Goal: Information Seeking & Learning: Learn about a topic

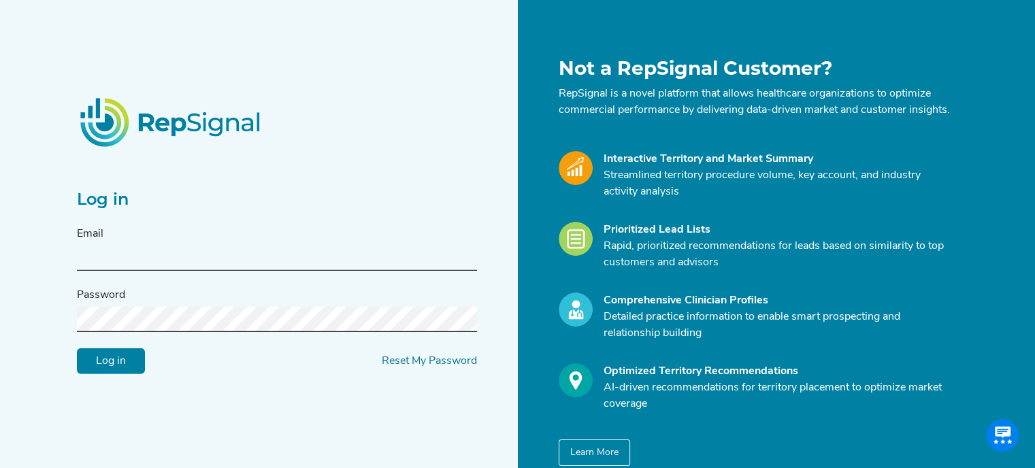
click at [122, 263] on input "text" at bounding box center [277, 258] width 400 height 25
type input "[PERSON_NAME][EMAIL_ADDRESS][PERSON_NAME][DOMAIN_NAME]"
click at [77, 348] on input "Log in" at bounding box center [111, 361] width 68 height 26
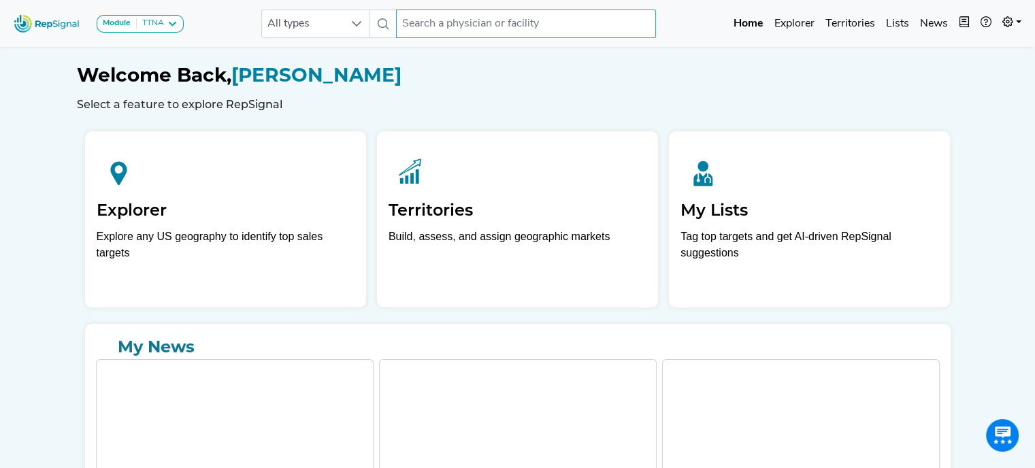
click at [519, 30] on input "text" at bounding box center [526, 24] width 260 height 29
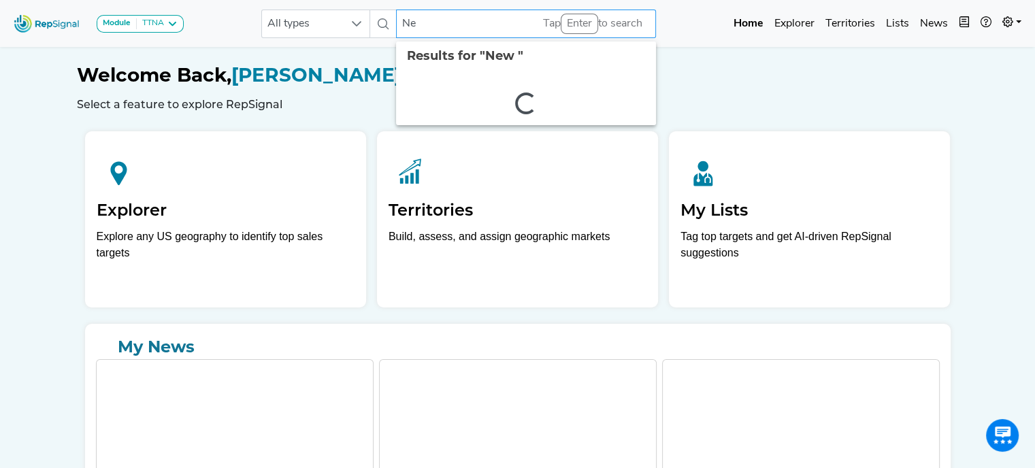
type input "N"
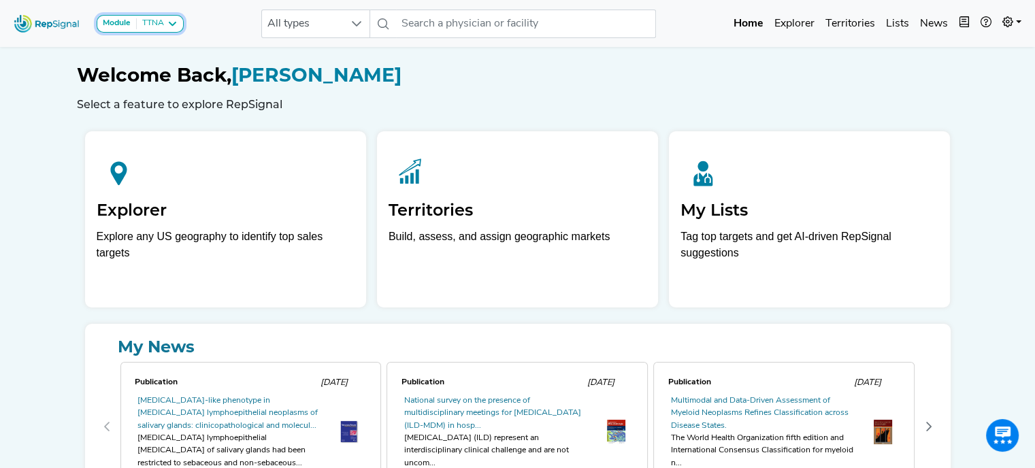
click at [175, 24] on icon at bounding box center [172, 23] width 11 height 11
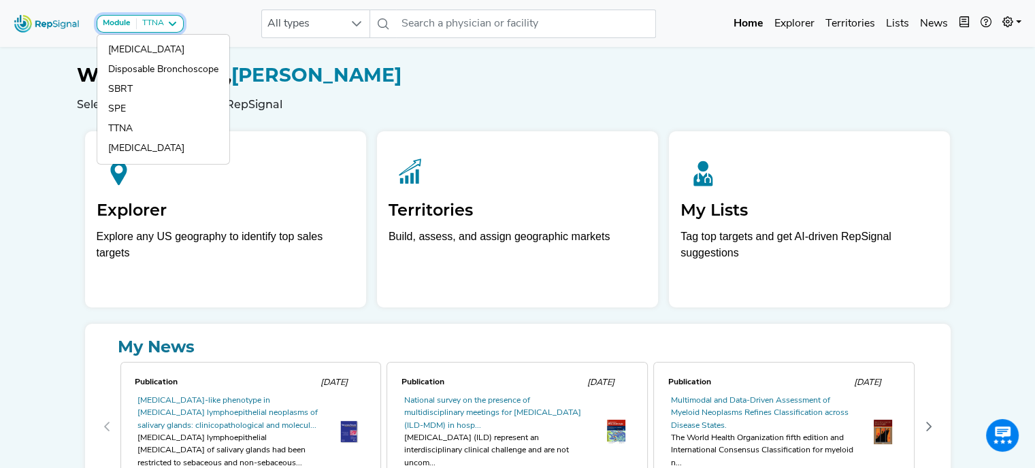
click at [175, 24] on icon at bounding box center [172, 23] width 11 height 11
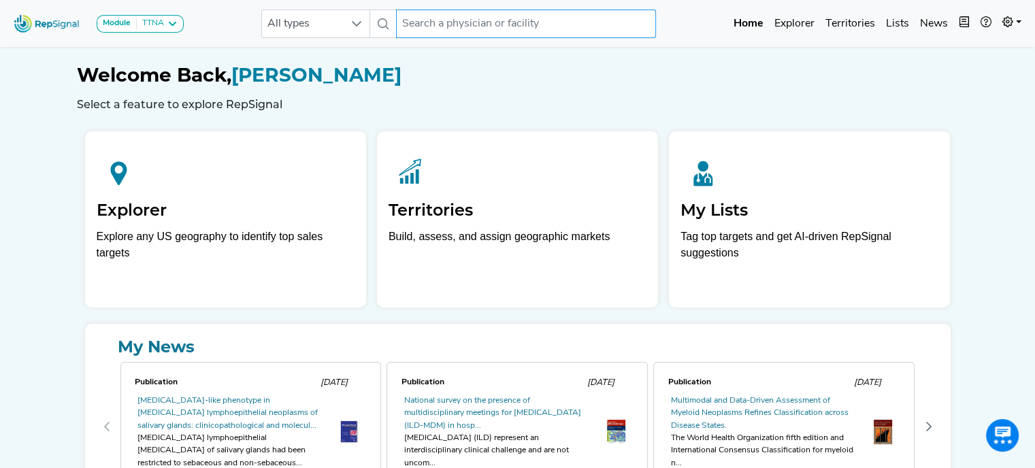
click at [453, 24] on input "text" at bounding box center [526, 24] width 260 height 29
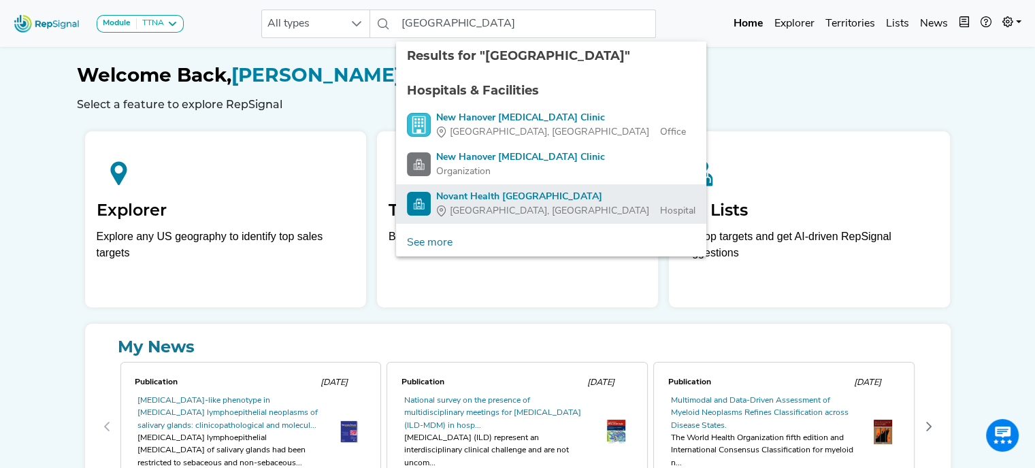
click at [540, 194] on div "Novant Health [GEOGRAPHIC_DATA]" at bounding box center [565, 197] width 259 height 14
type input "Novant Health [GEOGRAPHIC_DATA]"
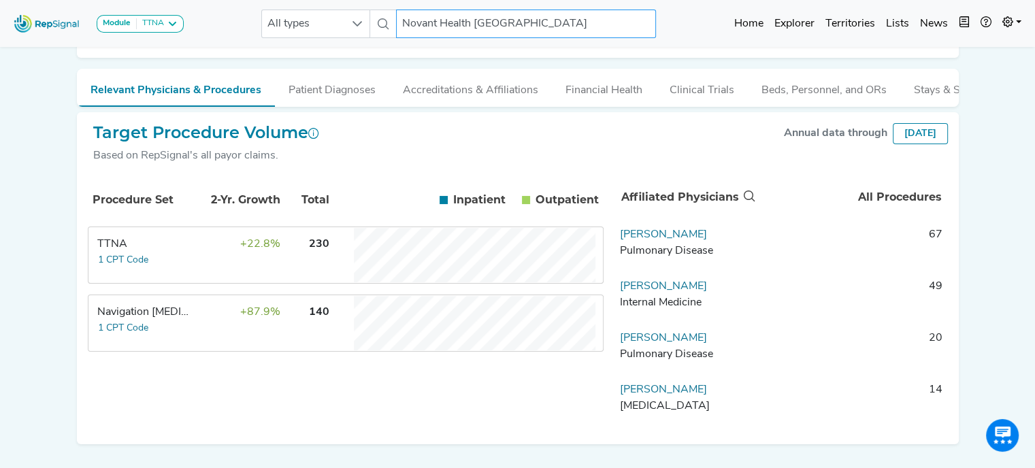
scroll to position [165, 0]
click at [491, 393] on div "Procedure Set 2-Yr. Growth Total Inpatient In Outpatient Out TTNA 1 CPT Code +2…" at bounding box center [346, 303] width 516 height 259
click at [108, 252] on div "TTNA" at bounding box center [143, 243] width 93 height 16
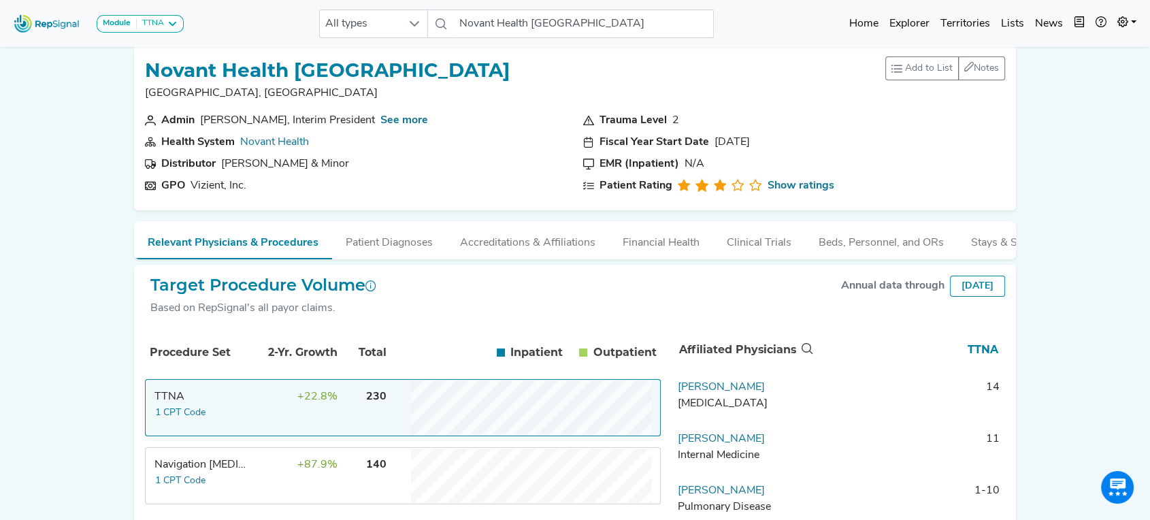
scroll to position [0, 0]
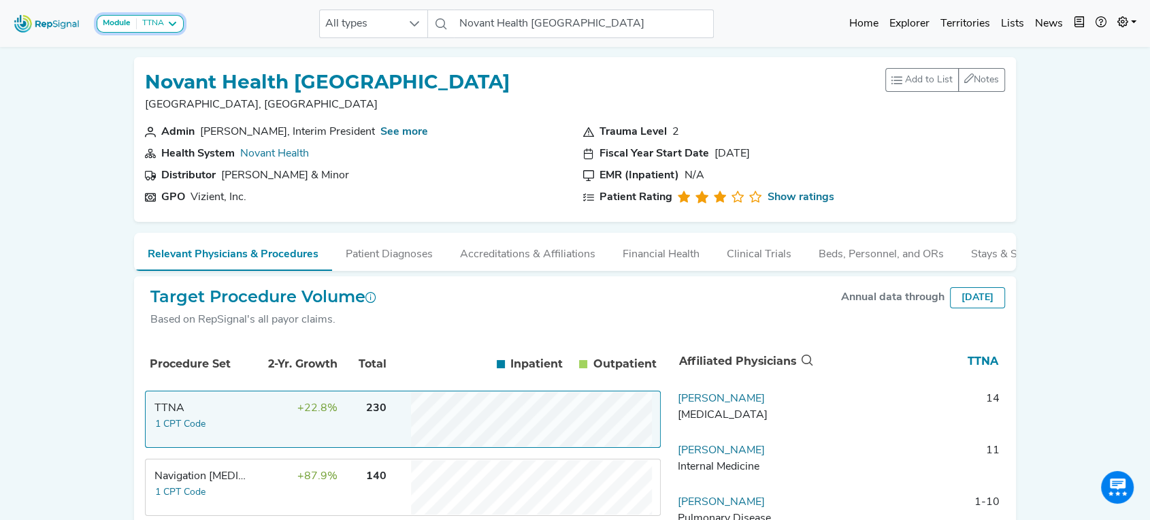
click at [176, 22] on icon at bounding box center [172, 23] width 11 height 11
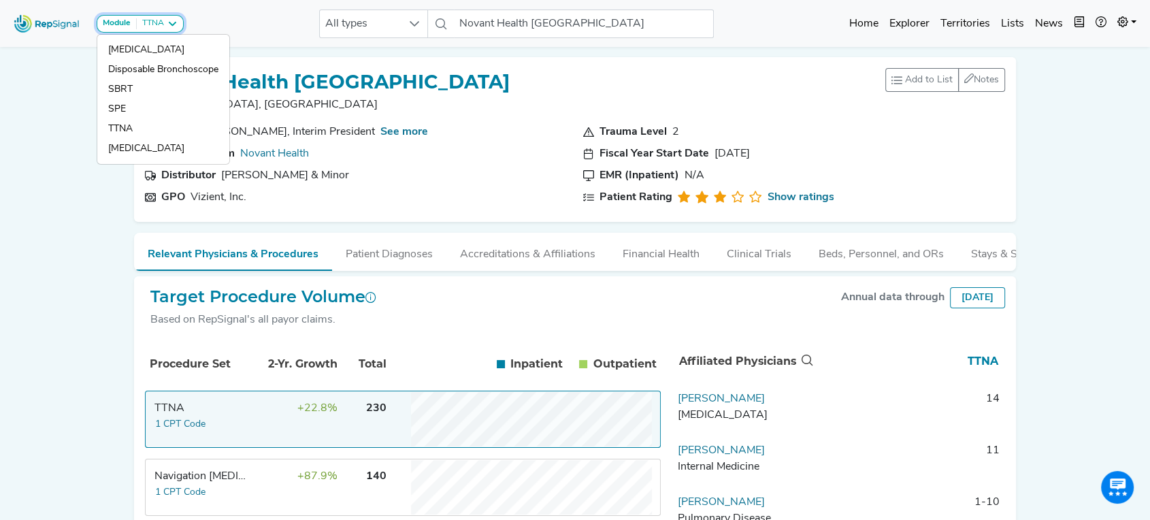
click at [176, 22] on icon at bounding box center [172, 23] width 11 height 11
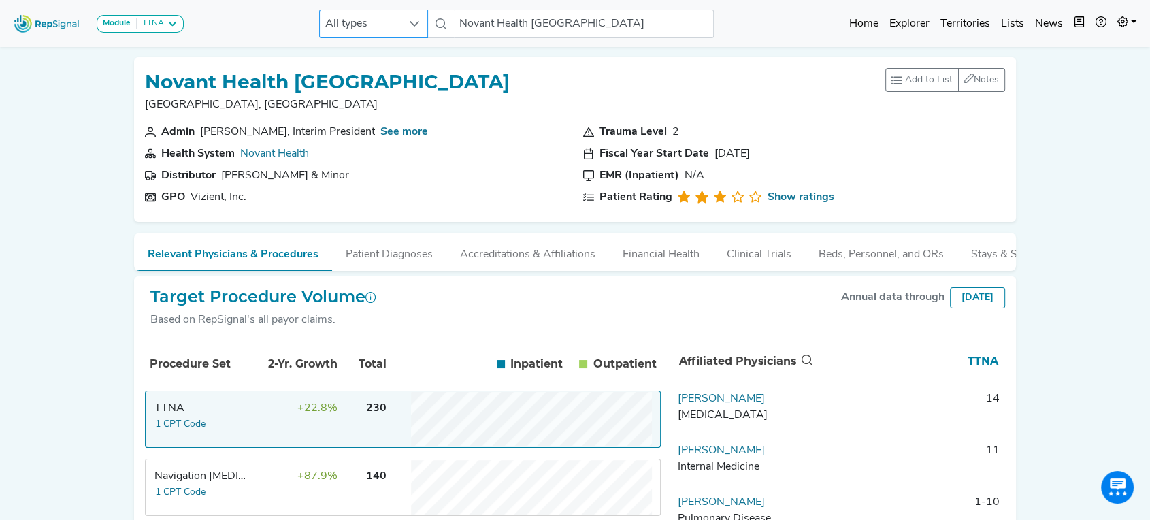
click at [414, 25] on icon at bounding box center [415, 23] width 10 height 5
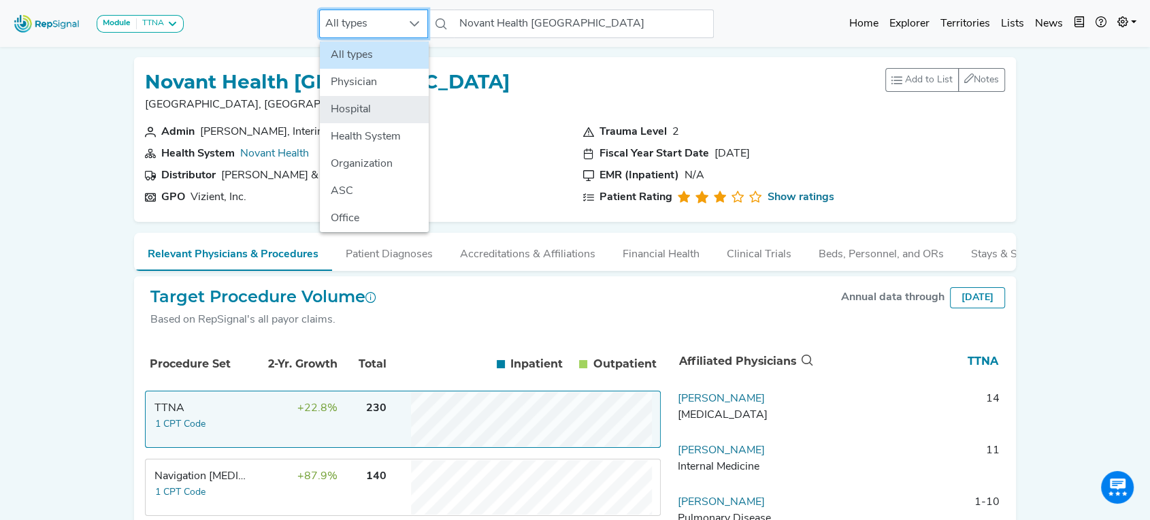
click at [376, 108] on li "Hospital" at bounding box center [374, 109] width 109 height 27
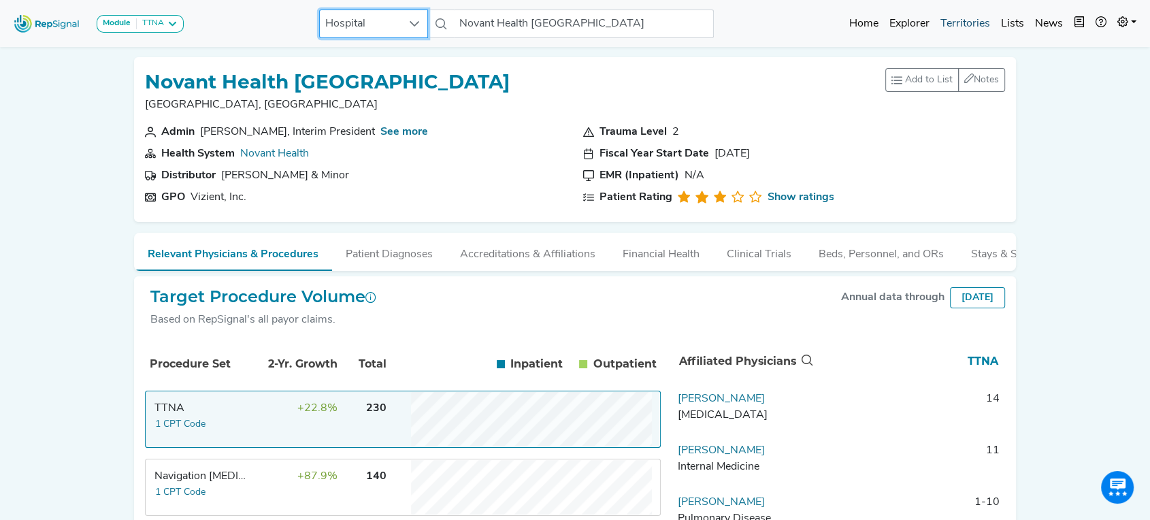
click at [970, 25] on link "Territories" at bounding box center [965, 23] width 61 height 27
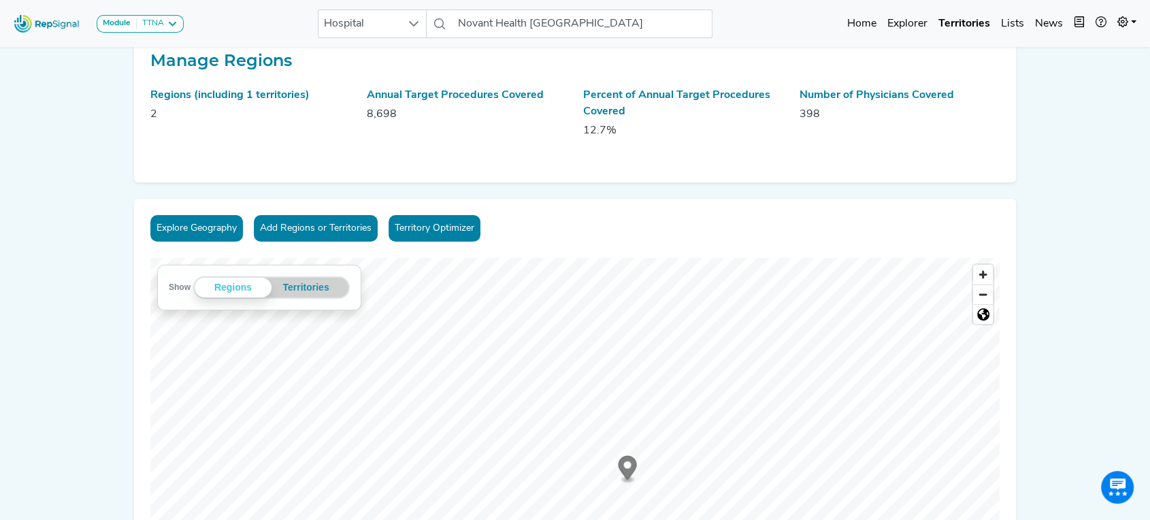
scroll to position [0, 11]
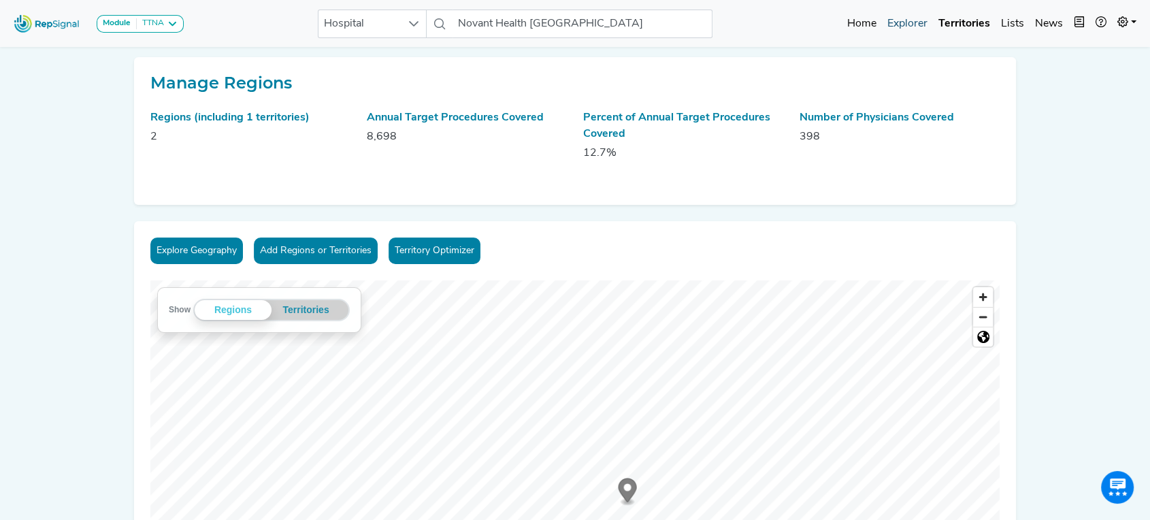
click at [902, 24] on link "Explorer" at bounding box center [907, 23] width 51 height 27
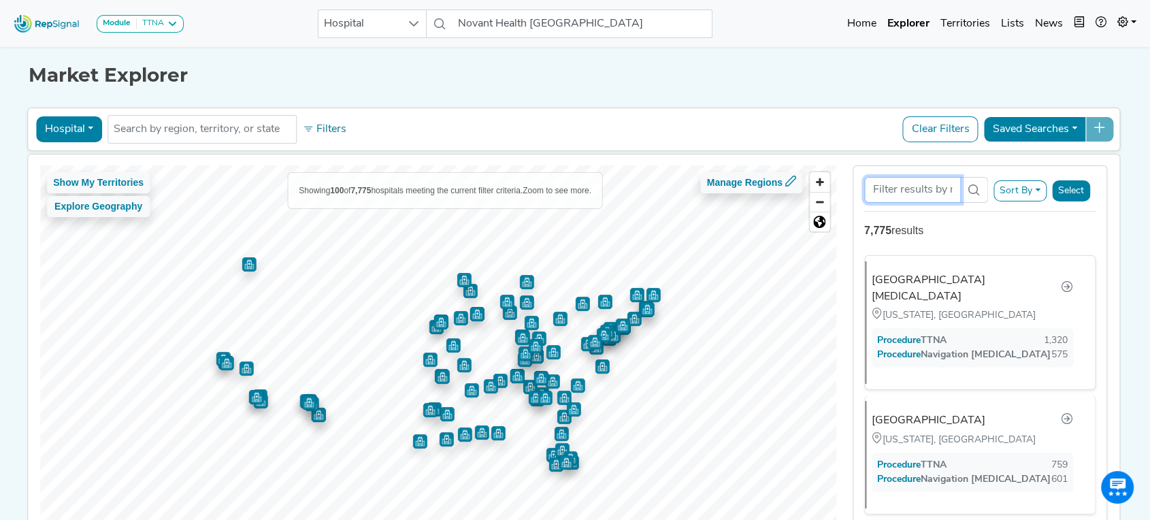
click at [917, 191] on input "Search Term" at bounding box center [912, 190] width 97 height 26
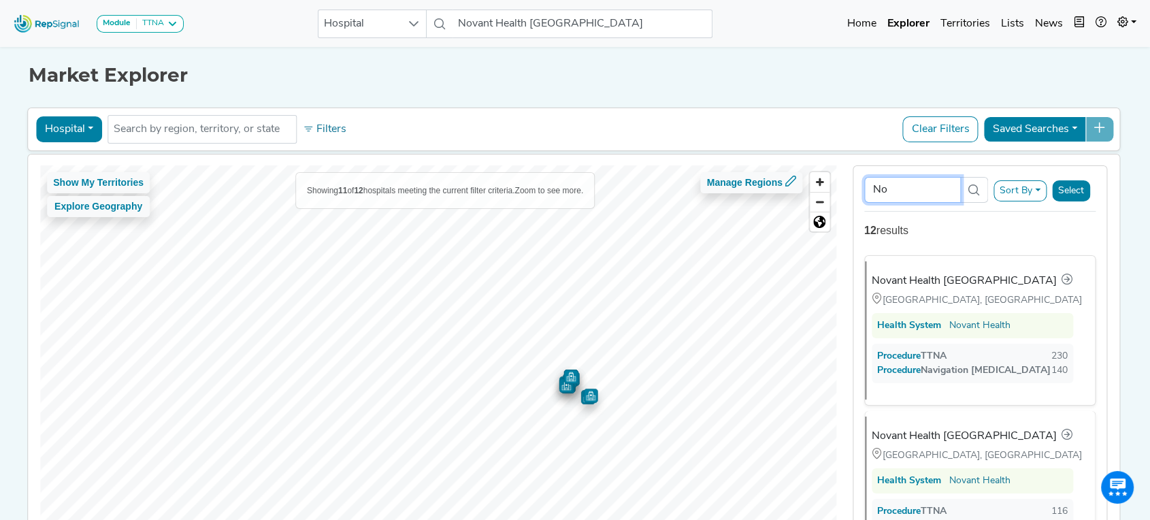
type input "N"
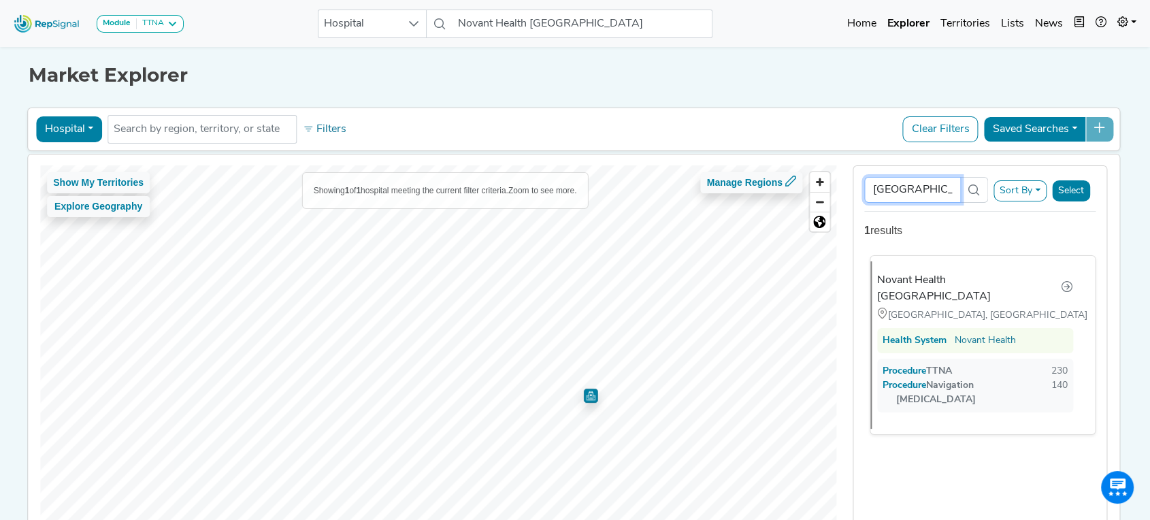
type input "New Hanover"
click at [936, 281] on div "Novant Health [GEOGRAPHIC_DATA]" at bounding box center [969, 288] width 184 height 33
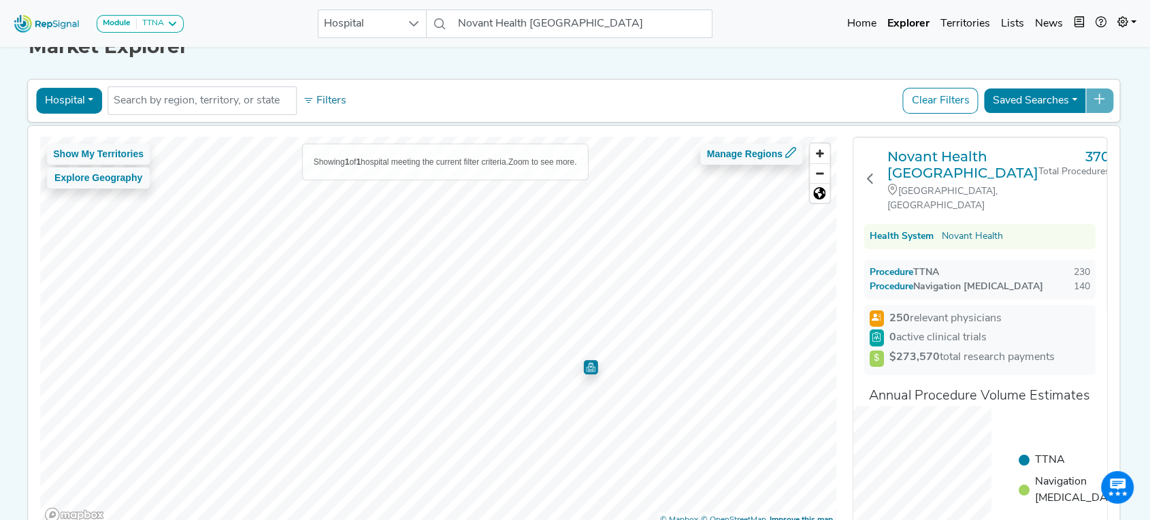
scroll to position [28, 11]
click at [89, 176] on button "Explore Geography" at bounding box center [98, 178] width 103 height 21
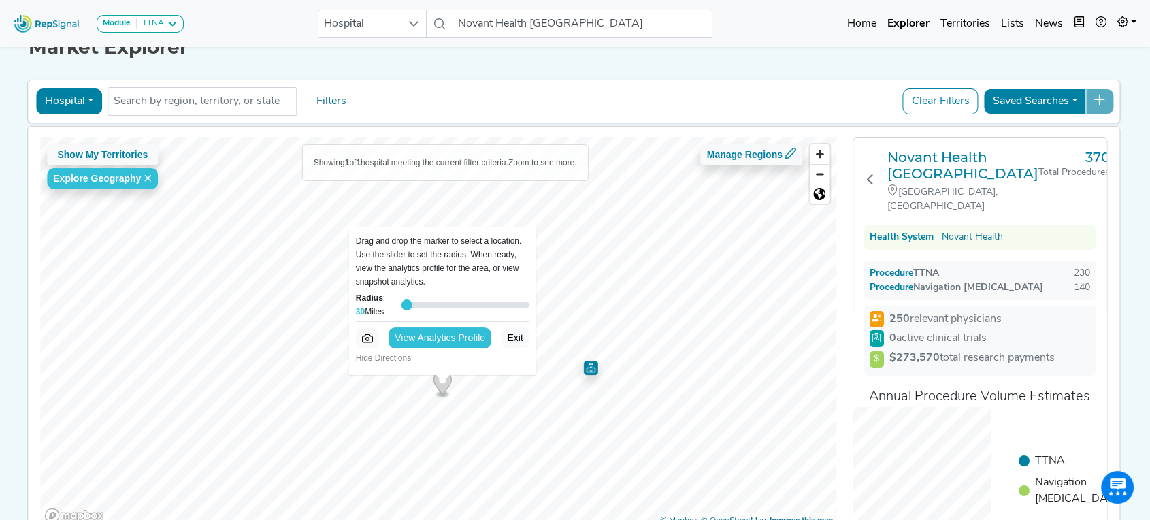
drag, startPoint x: 448, startPoint y: 303, endPoint x: 379, endPoint y: 303, distance: 68.7
click at [401, 303] on input "Radius : 30 Miles" at bounding box center [465, 305] width 128 height 16
click at [423, 338] on button "View Analytics Profile" at bounding box center [440, 337] width 103 height 21
drag, startPoint x: 392, startPoint y: 301, endPoint x: 408, endPoint y: 310, distance: 18.3
type input "50"
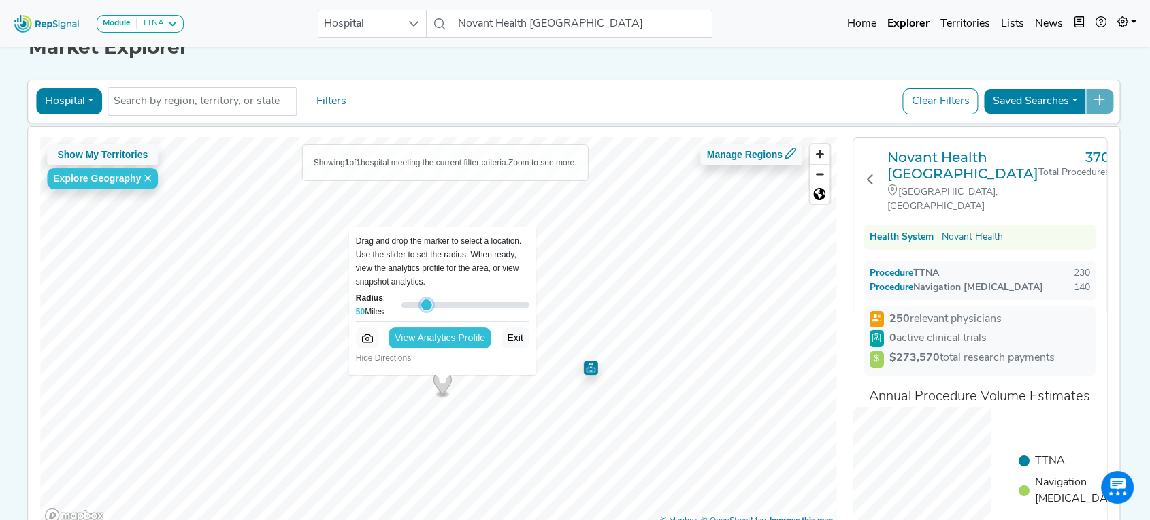
click at [408, 310] on input "Radius : 50 Miles" at bounding box center [465, 305] width 128 height 16
click at [425, 335] on button "View Analytics Profile" at bounding box center [440, 337] width 103 height 21
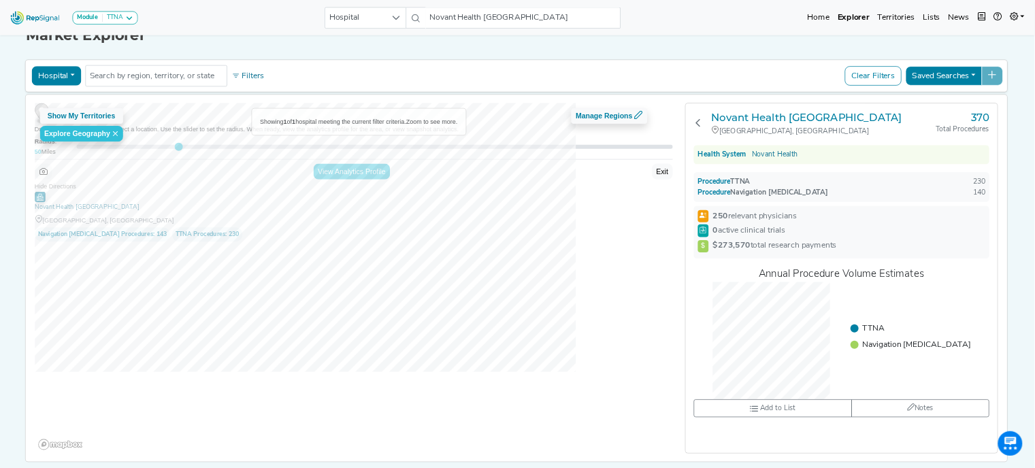
scroll to position [28, 10]
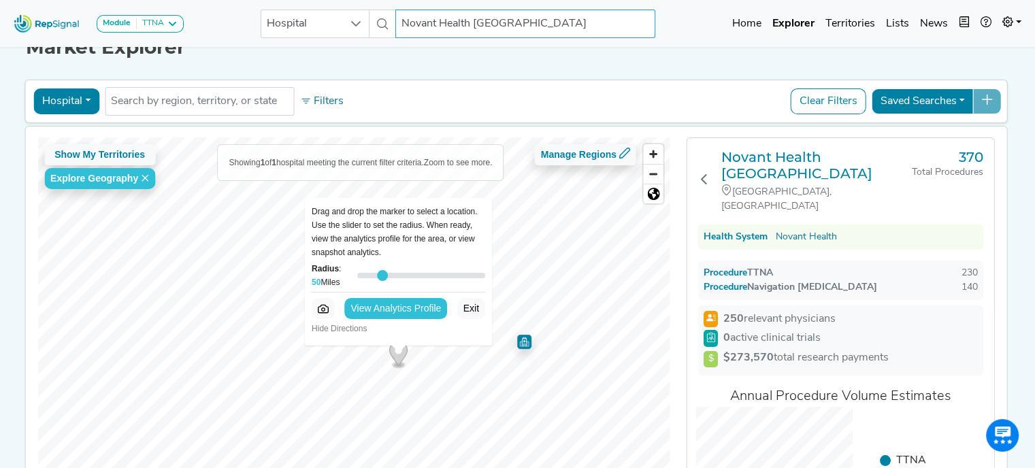
click at [444, 20] on input "Novant Health [GEOGRAPHIC_DATA]" at bounding box center [525, 24] width 260 height 29
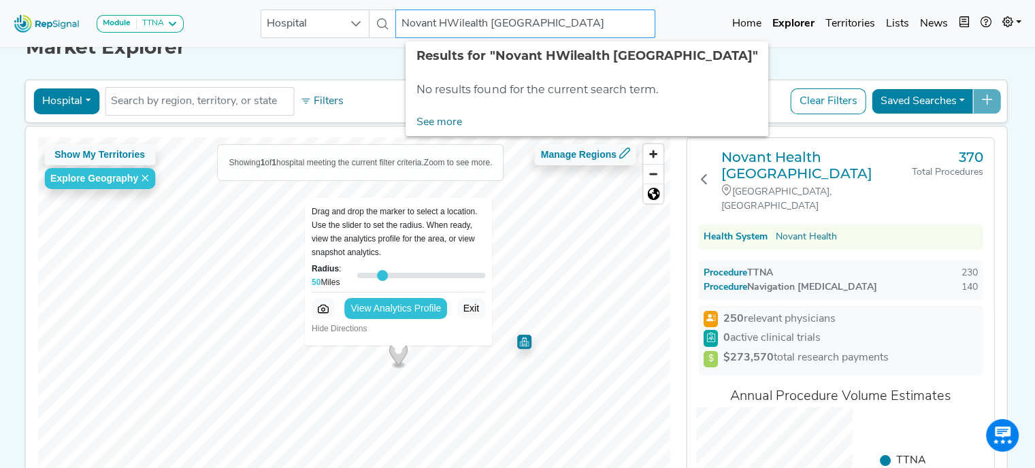
drag, startPoint x: 634, startPoint y: 22, endPoint x: 327, endPoint y: 8, distance: 307.2
click at [327, 8] on div "Module TTNA Bronchoscopy Disposable Bronchoscope SBRT SPE TTNA Thoracic Surgery…" at bounding box center [517, 23] width 1035 height 36
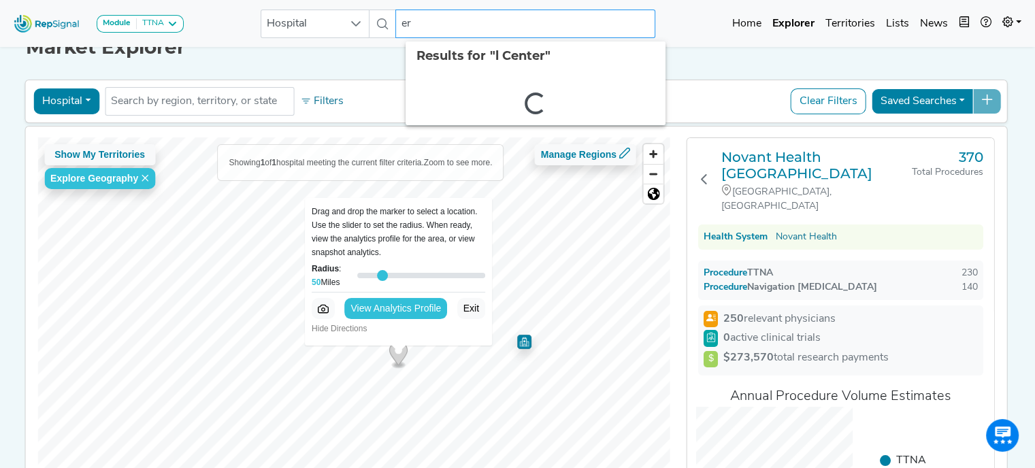
type input "r"
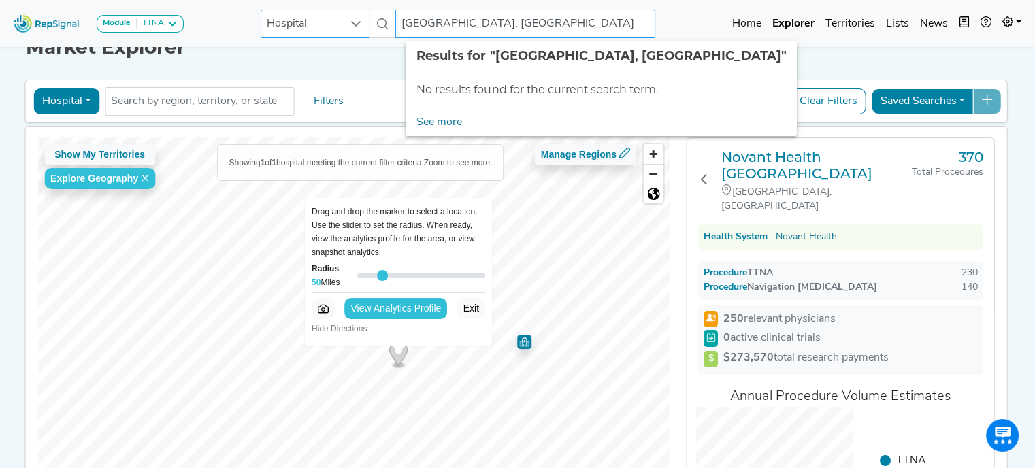
type input "Wilmington, NC"
click at [357, 28] on icon at bounding box center [355, 23] width 11 height 11
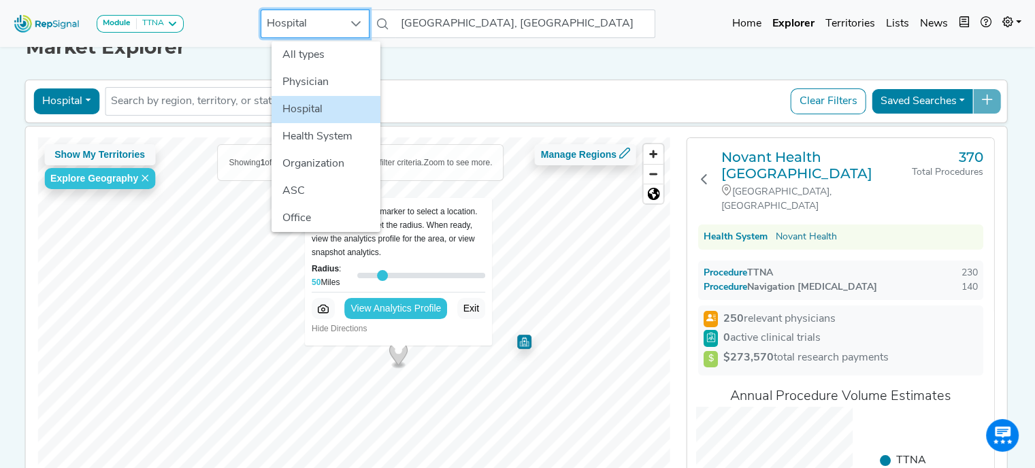
click at [512, 102] on div "Hospital Physician Hospital ASC Office Health System No results found Filters C…" at bounding box center [516, 101] width 971 height 31
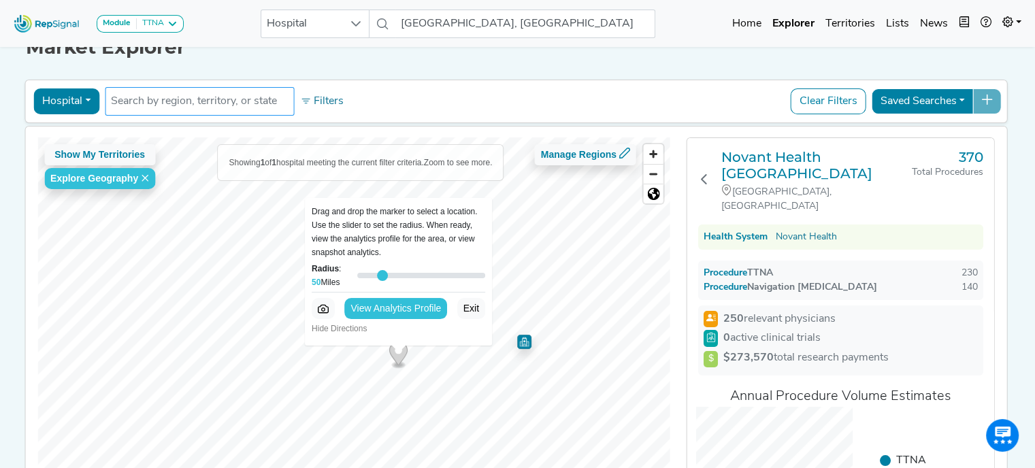
click at [219, 103] on input "text" at bounding box center [199, 101] width 177 height 16
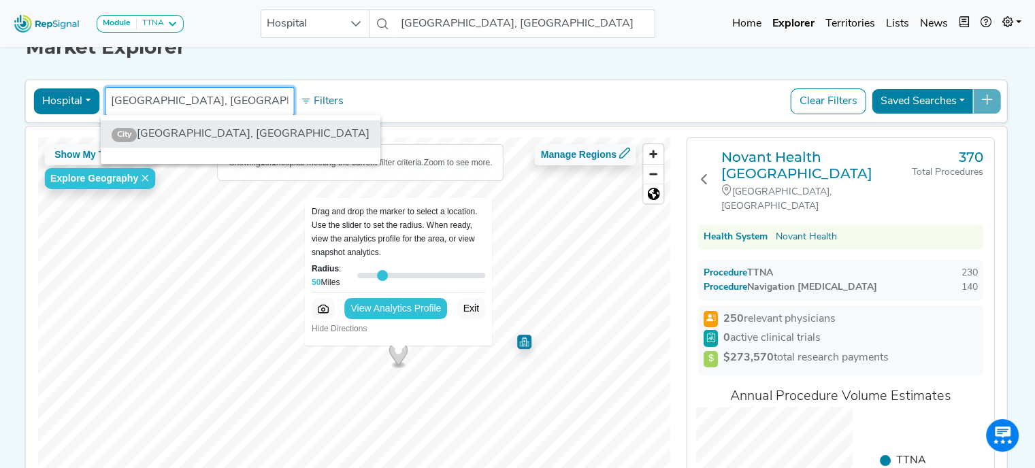
type input "Wilmington, NC"
click at [181, 133] on li "City Wilmington, NC" at bounding box center [241, 133] width 280 height 27
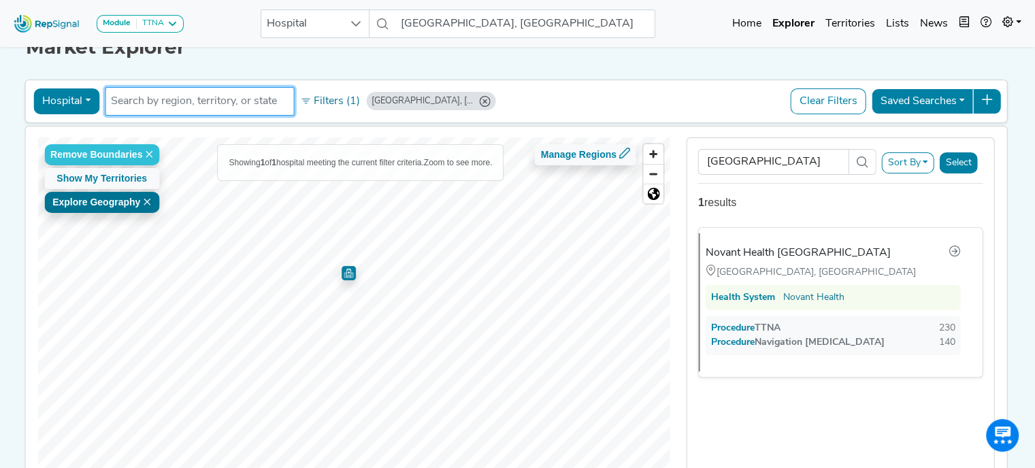
click at [90, 203] on button "Explore Geography" at bounding box center [101, 202] width 115 height 21
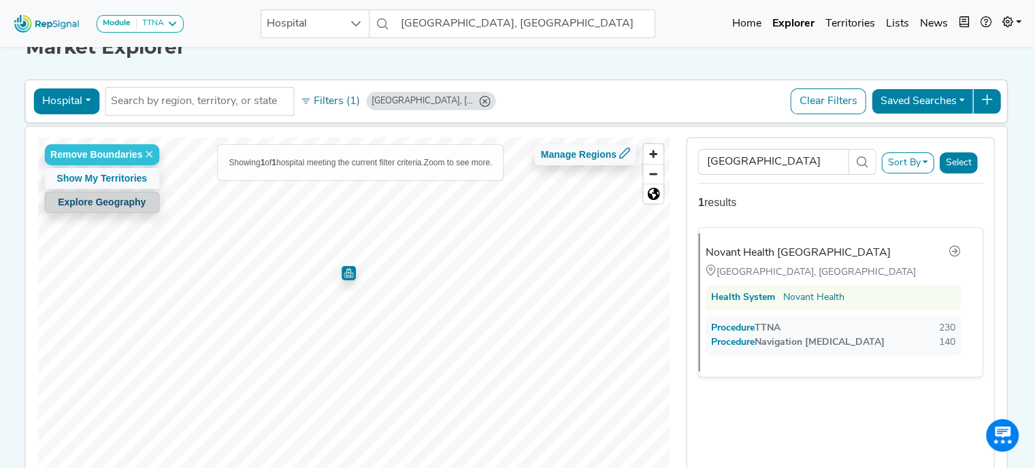
click at [125, 209] on button "Explore Geography" at bounding box center [101, 202] width 115 height 21
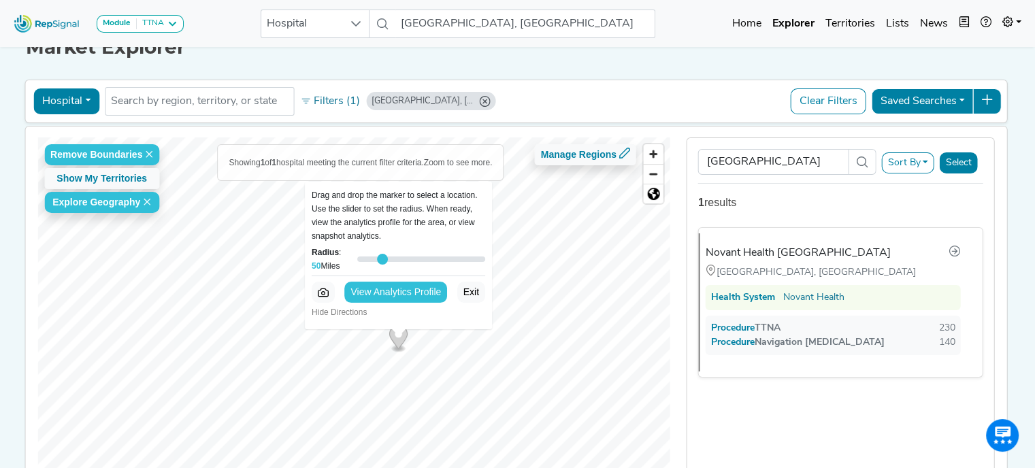
click at [376, 293] on button "View Analytics Profile" at bounding box center [395, 292] width 103 height 21
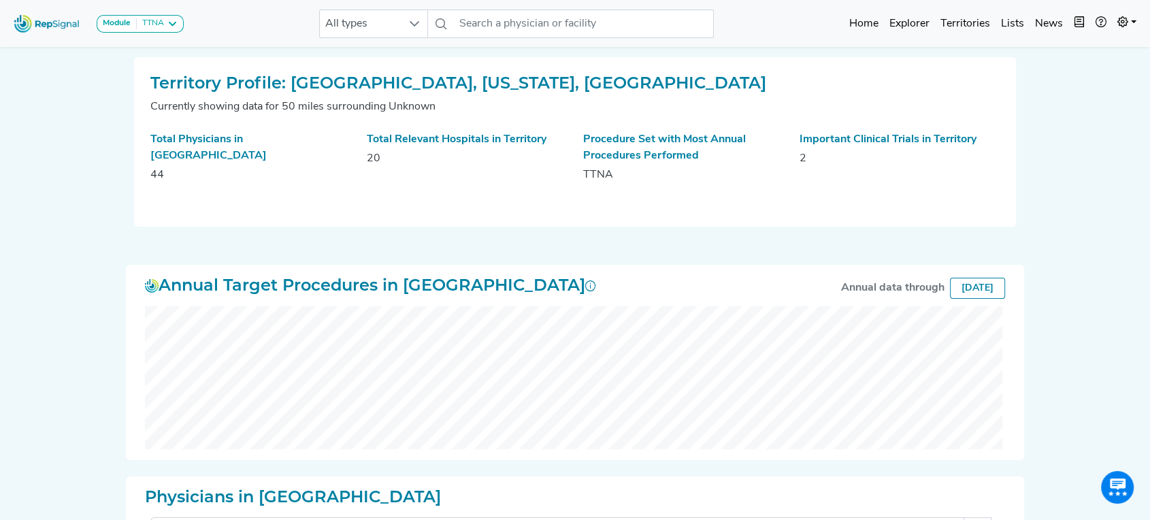
click at [428, 86] on h2 "Territory Profile: Oakwood, Texas, United States" at bounding box center [574, 83] width 849 height 20
click at [522, 33] on input "text" at bounding box center [584, 24] width 260 height 29
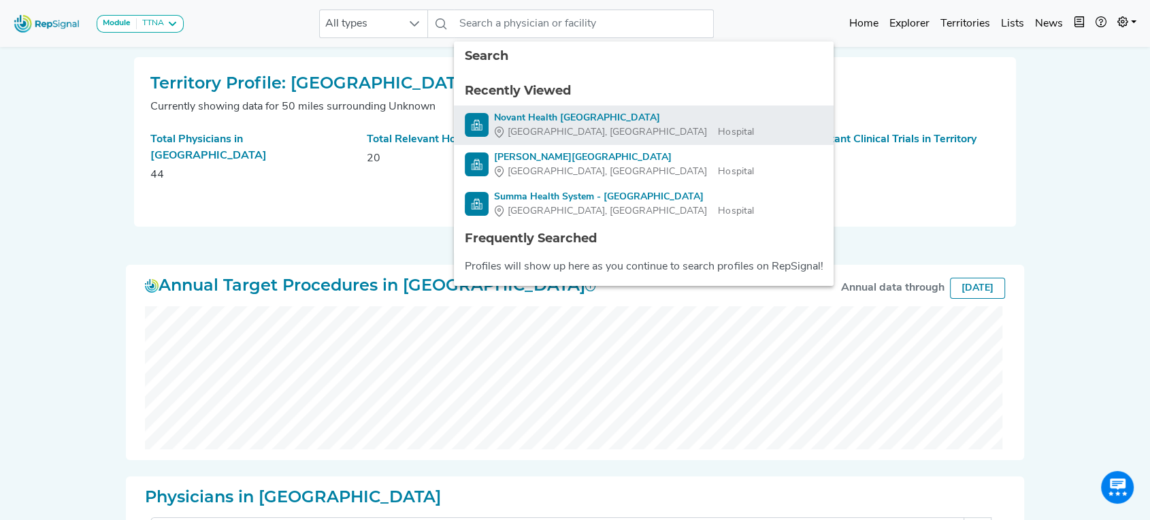
click at [533, 118] on div "Novant Health [GEOGRAPHIC_DATA]" at bounding box center [623, 118] width 259 height 14
type input "Novant Health [GEOGRAPHIC_DATA]"
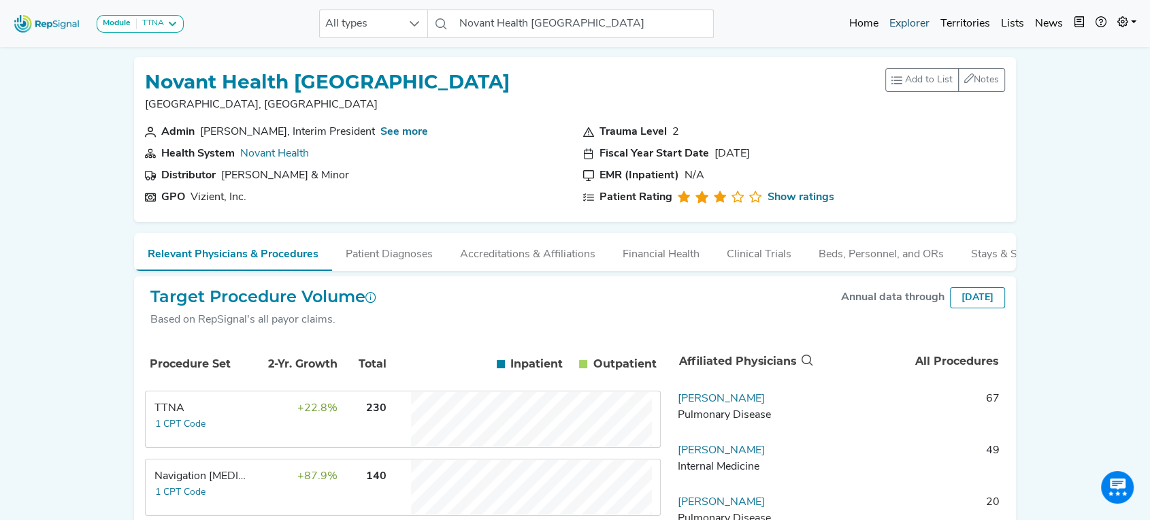
click at [905, 21] on link "Explorer" at bounding box center [909, 23] width 51 height 27
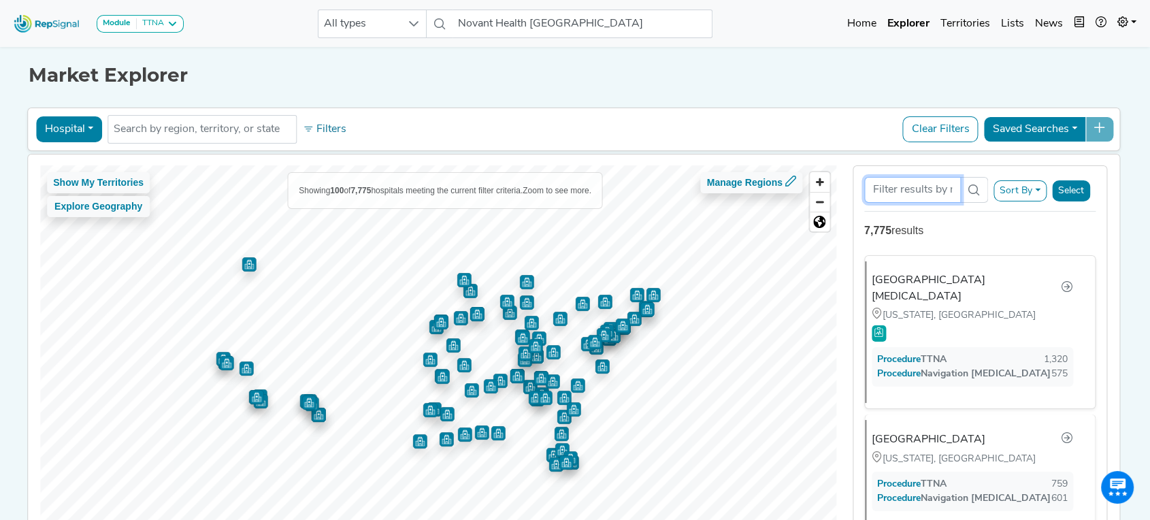
click at [917, 194] on input "Search Term" at bounding box center [912, 190] width 97 height 26
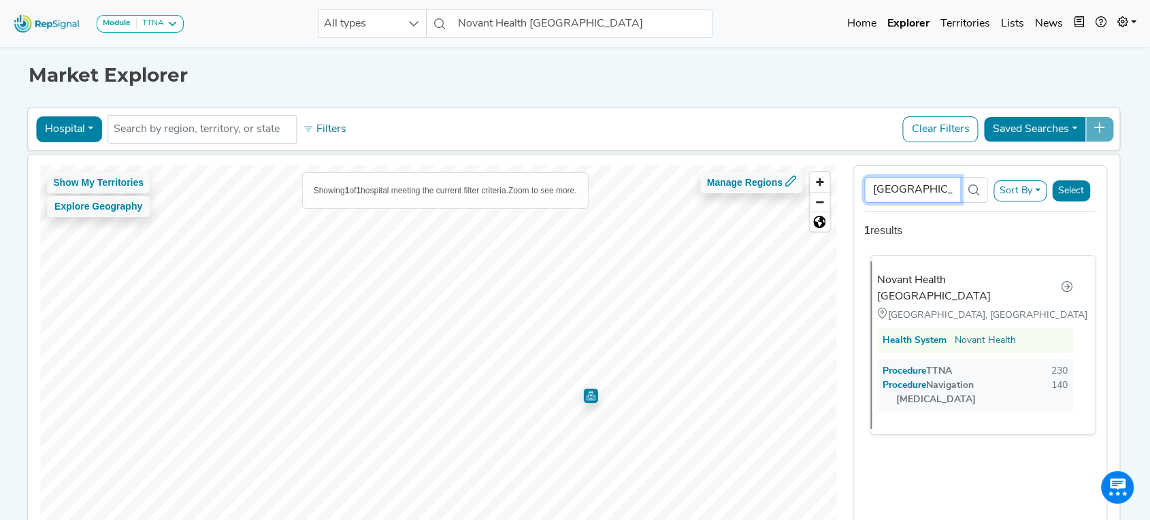
type input "New Hanover"
click at [915, 294] on div "Novant Health [GEOGRAPHIC_DATA]" at bounding box center [969, 288] width 184 height 33
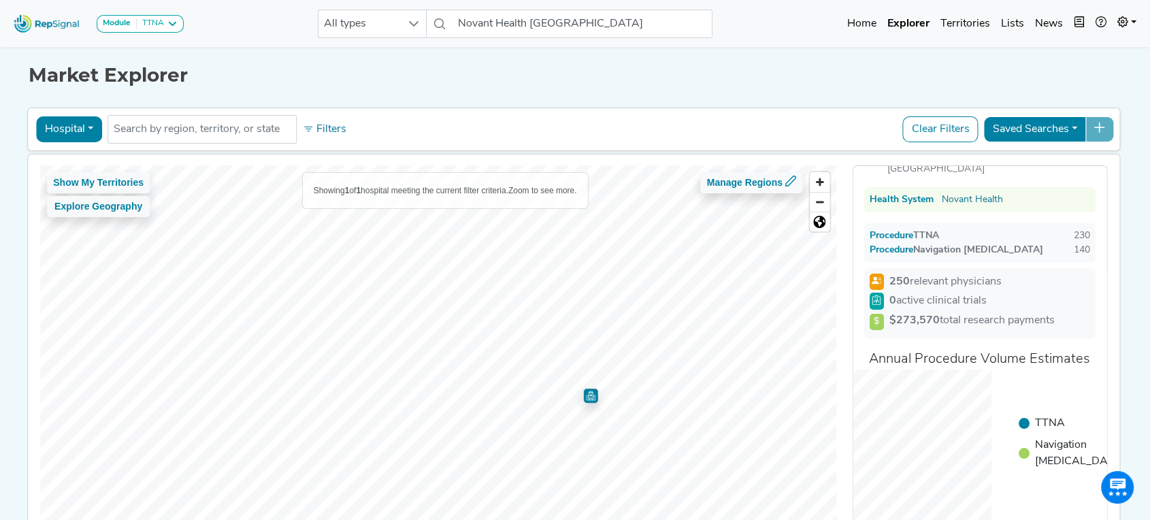
scroll to position [67, 0]
click at [588, 394] on img "Map marker" at bounding box center [590, 394] width 17 height 17
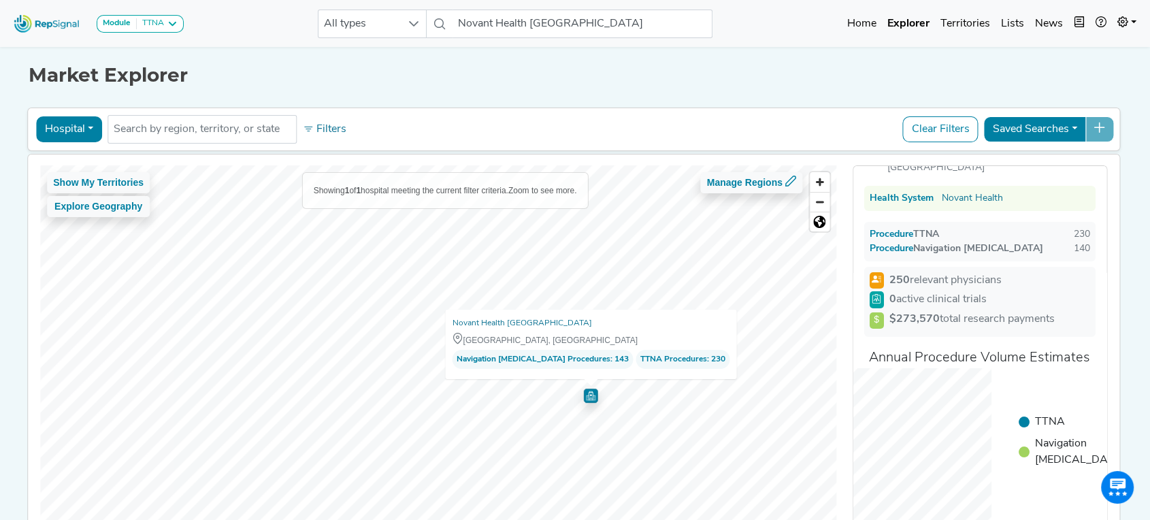
click at [588, 394] on img "Map marker" at bounding box center [590, 394] width 16 height 16
click at [588, 394] on img "Map marker" at bounding box center [590, 392] width 20 height 20
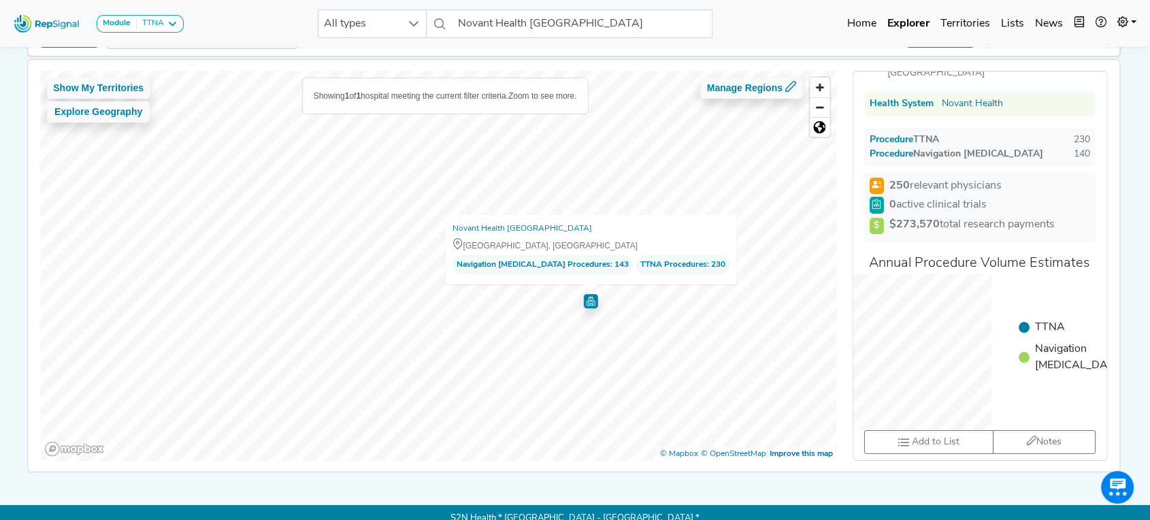
scroll to position [93, 0]
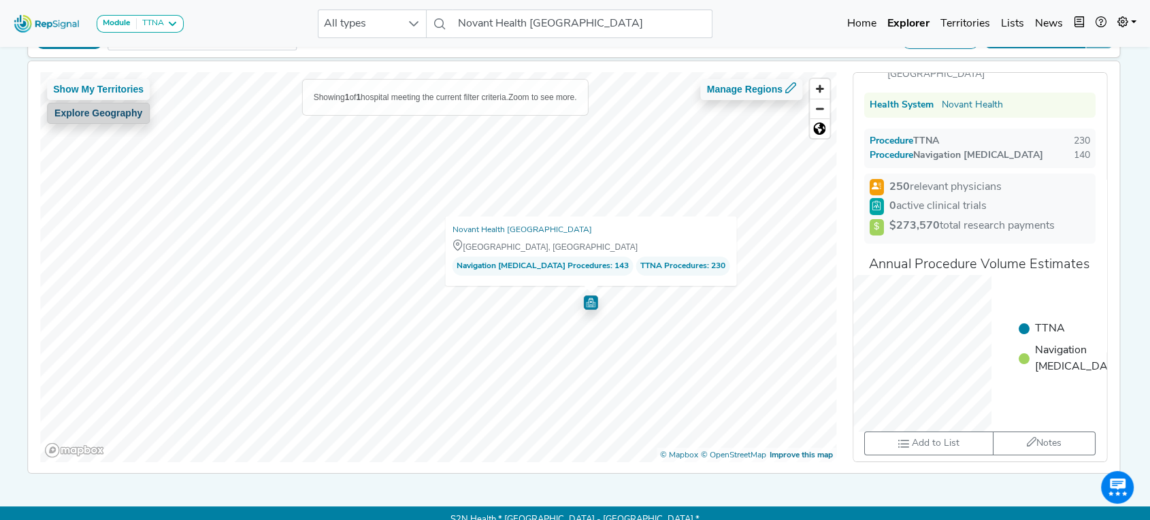
click at [86, 108] on button "Explore Geography" at bounding box center [98, 113] width 103 height 21
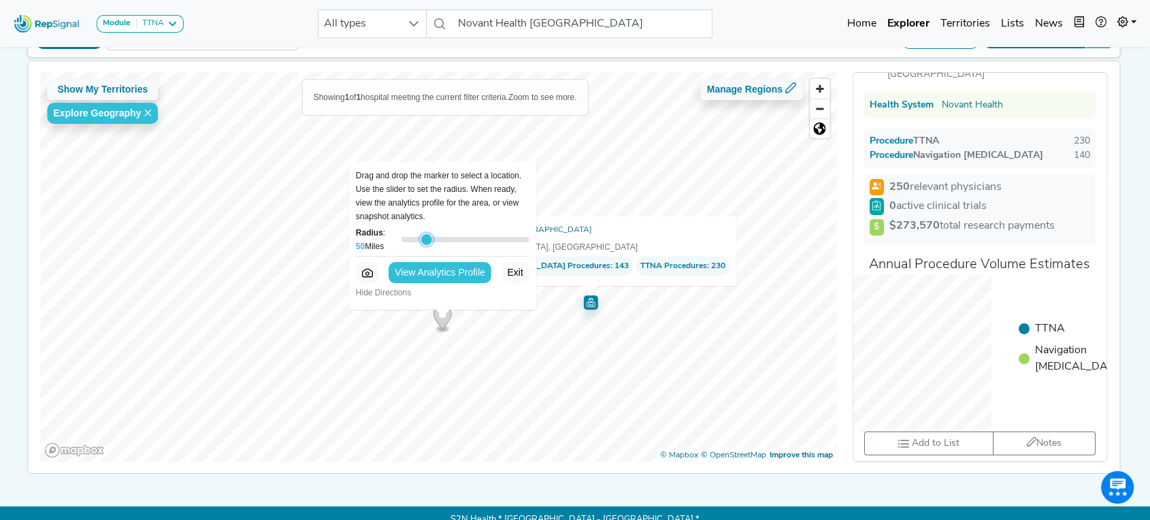
drag, startPoint x: 463, startPoint y: 238, endPoint x: 421, endPoint y: 237, distance: 42.9
type input "50"
click at [421, 237] on input "Radius : 50 Miles" at bounding box center [465, 239] width 128 height 16
click at [444, 271] on button "View Analytics Profile" at bounding box center [440, 272] width 103 height 21
click at [508, 276] on button "Exit" at bounding box center [515, 272] width 28 height 21
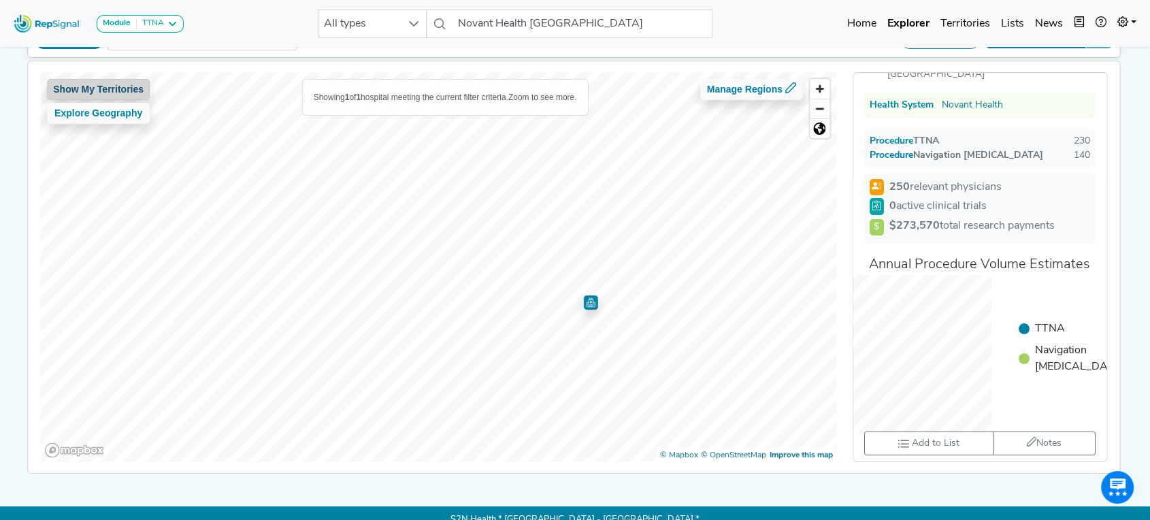
click at [135, 85] on button "Show My Territories" at bounding box center [98, 89] width 103 height 21
drag, startPoint x: 499, startPoint y: 326, endPoint x: 484, endPoint y: 329, distance: 14.7
click at [487, 329] on icon "Map marker" at bounding box center [493, 337] width 12 height 16
click at [570, 306] on img "Map marker" at bounding box center [576, 305] width 16 height 16
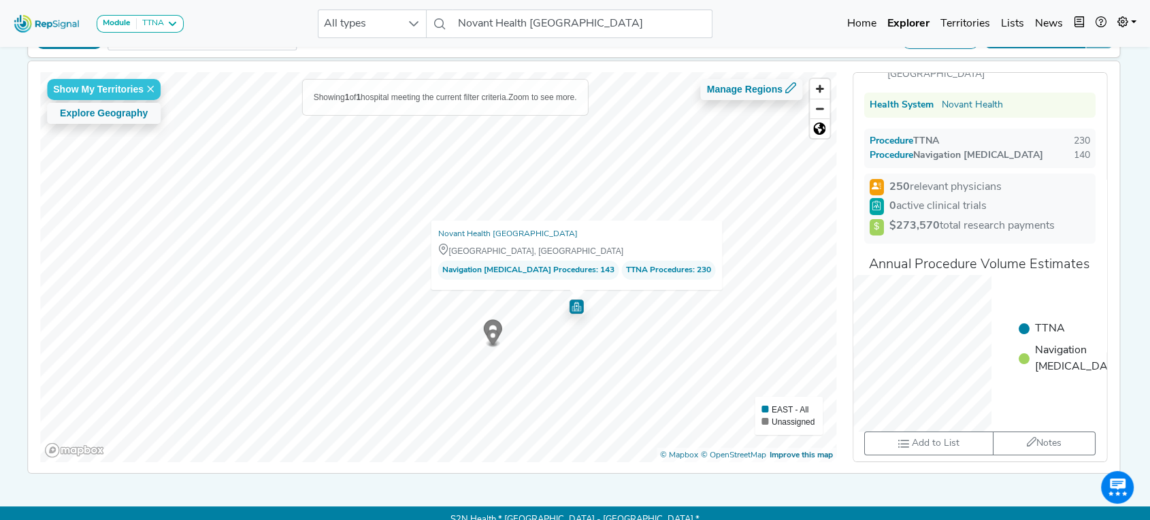
click at [570, 306] on img "Map marker" at bounding box center [577, 304] width 20 height 20
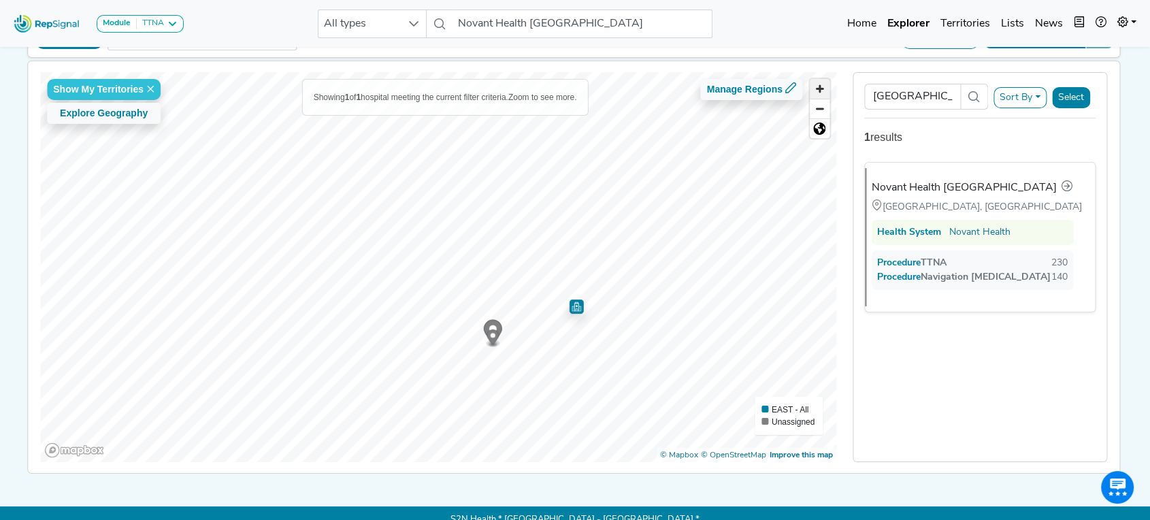
click at [821, 84] on span "Zoom in" at bounding box center [820, 89] width 20 height 20
click at [705, 347] on img "Map marker" at bounding box center [709, 345] width 19 height 19
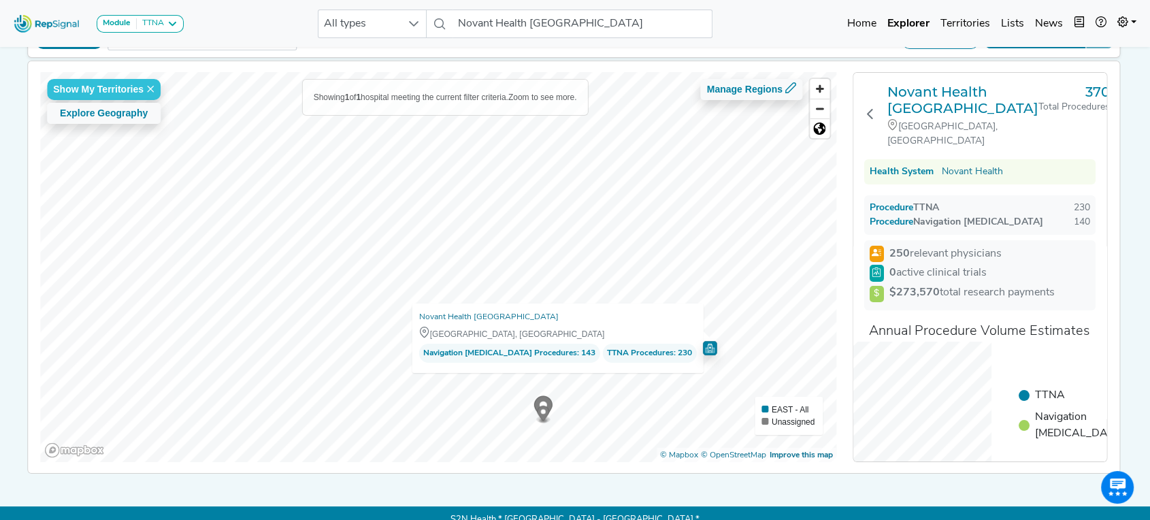
click at [705, 347] on img "Map marker" at bounding box center [710, 345] width 20 height 20
click at [705, 347] on img "Map marker" at bounding box center [710, 346] width 18 height 18
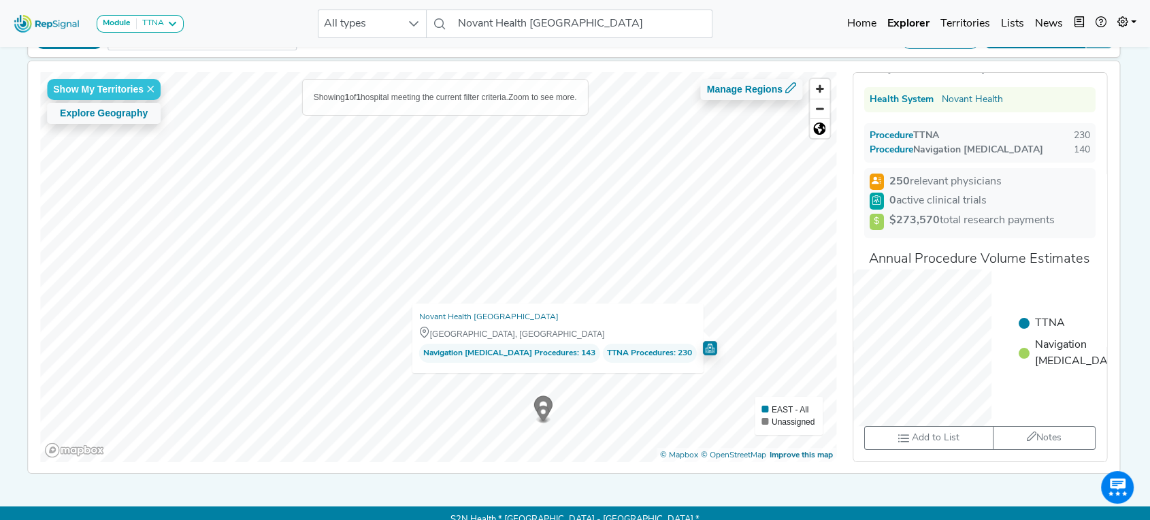
scroll to position [82, 0]
click at [936, 445] on span "Add to List" at bounding box center [936, 438] width 48 height 14
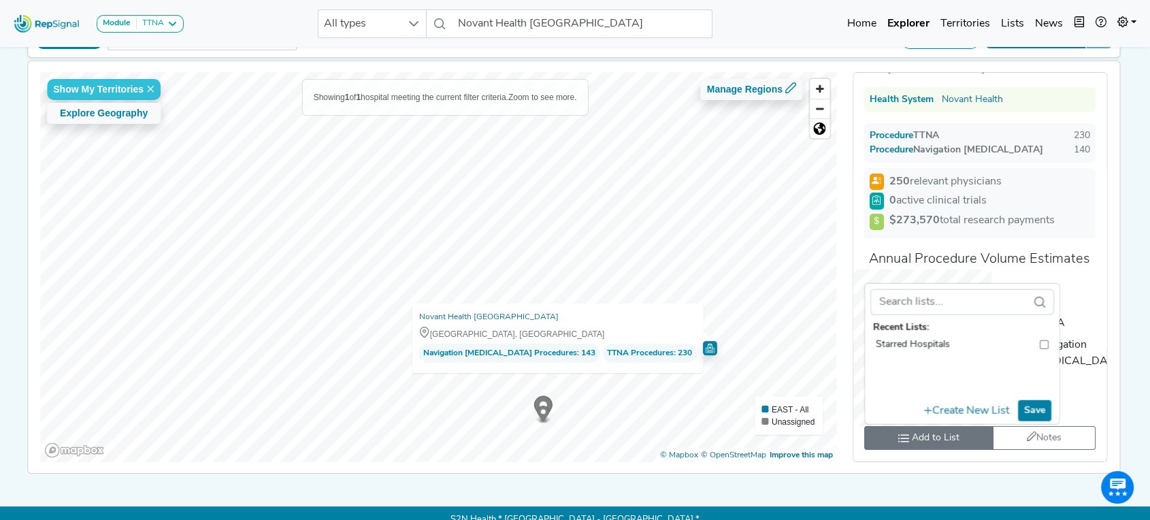
click at [1036, 420] on button "Save" at bounding box center [1034, 410] width 33 height 21
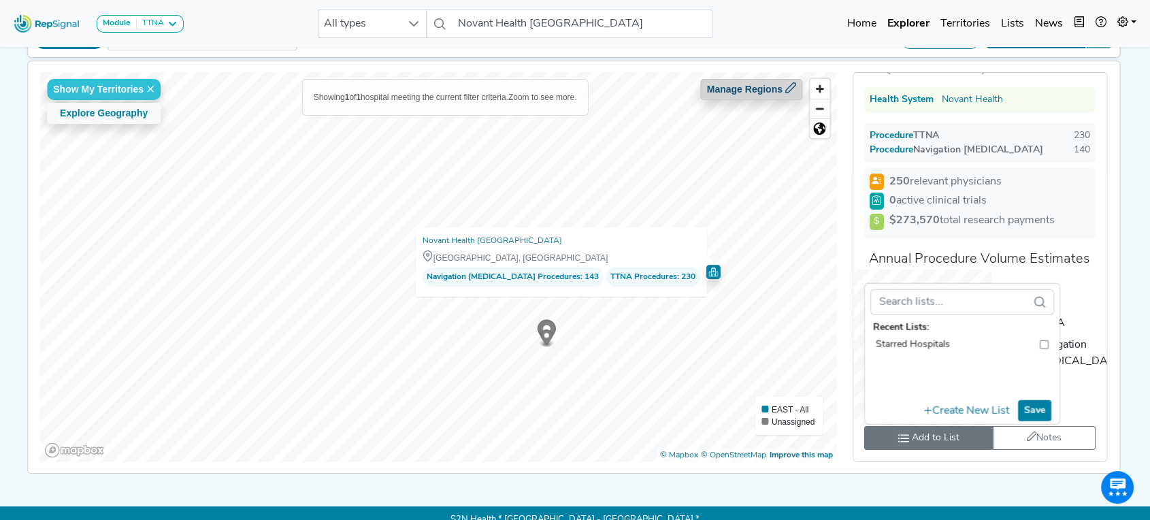
click at [759, 88] on button "Manage Regions" at bounding box center [751, 89] width 101 height 21
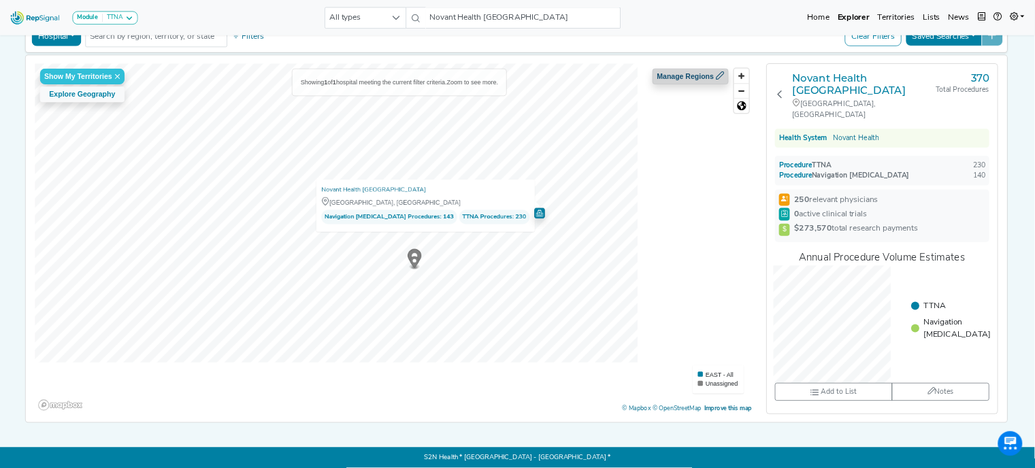
scroll to position [0, 0]
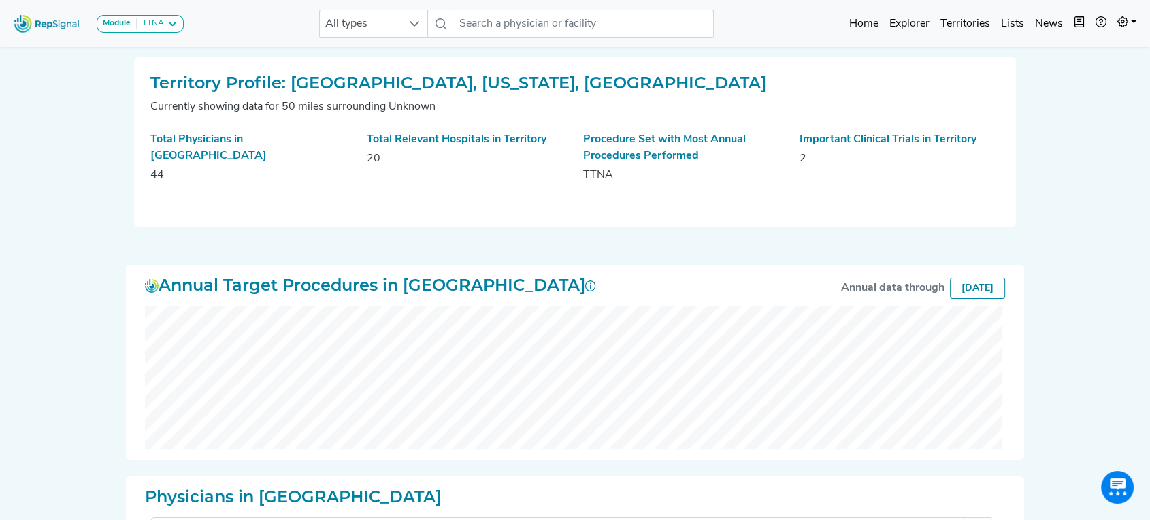
click at [307, 82] on h2 "Territory Profile: [GEOGRAPHIC_DATA], [US_STATE], [GEOGRAPHIC_DATA]" at bounding box center [574, 83] width 849 height 20
click at [240, 82] on h2 "Territory Profile: [GEOGRAPHIC_DATA], [US_STATE], [GEOGRAPHIC_DATA]" at bounding box center [574, 83] width 849 height 20
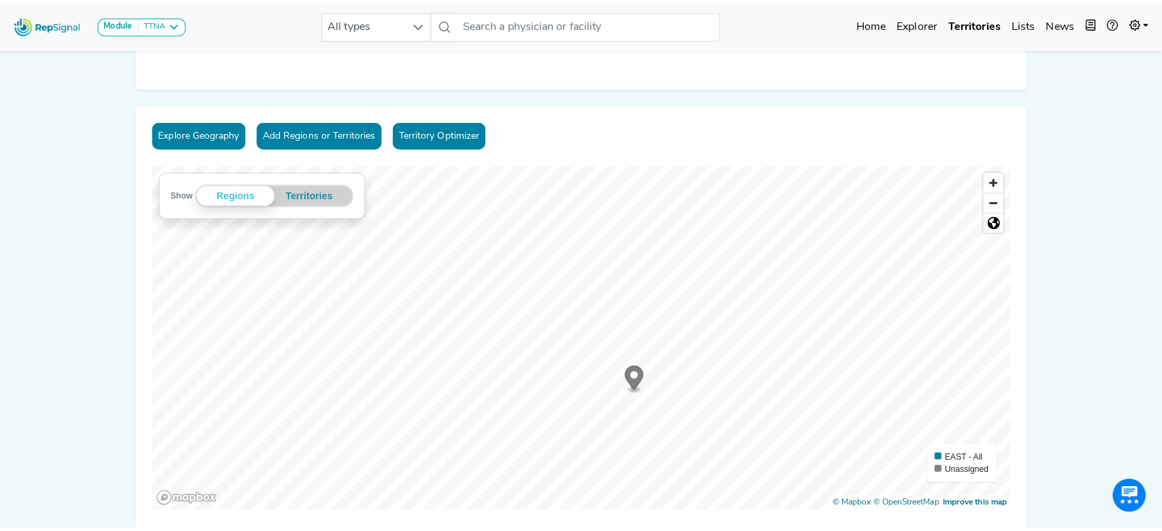
scroll to position [138, 0]
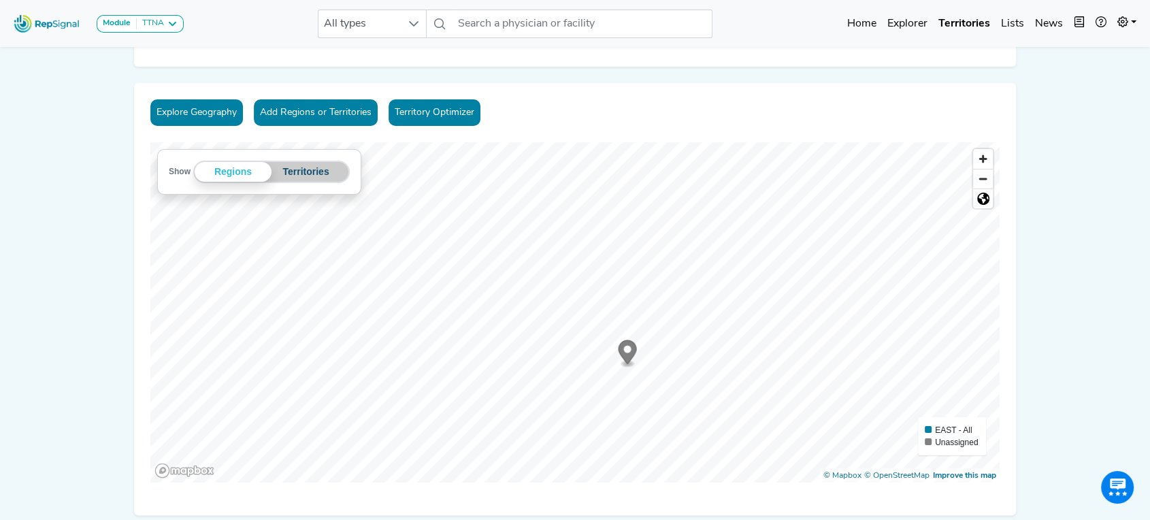
click at [308, 172] on button "Territories" at bounding box center [306, 172] width 69 height 20
click at [346, 112] on button "Add Regions or Territories" at bounding box center [316, 112] width 124 height 27
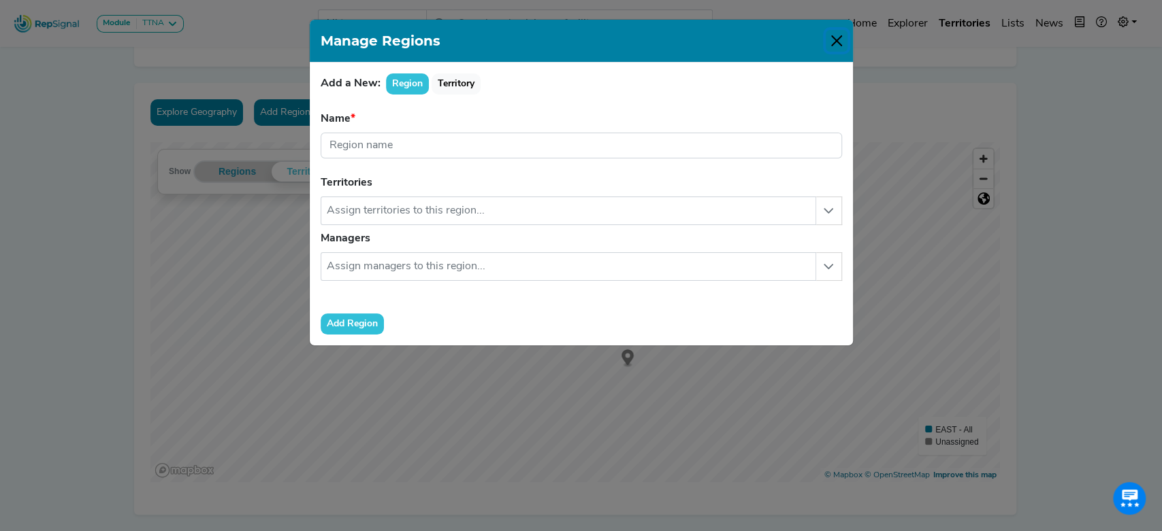
click at [838, 39] on button "Close" at bounding box center [836, 41] width 22 height 22
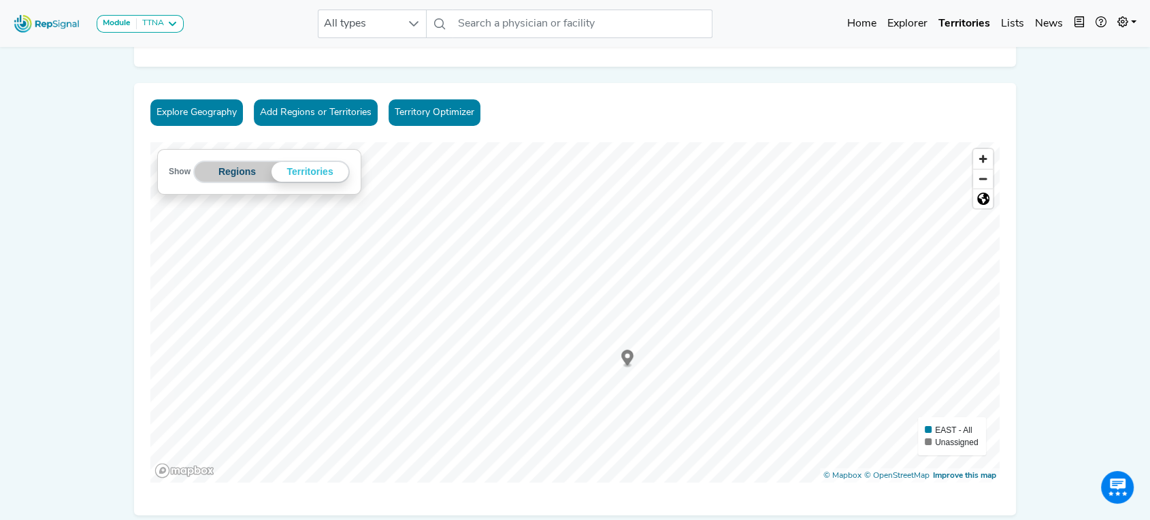
click at [249, 174] on button "Regions" at bounding box center [237, 172] width 69 height 20
click at [629, 352] on icon "Map marker" at bounding box center [628, 352] width 18 height 24
click at [212, 112] on button "Explore Geography" at bounding box center [196, 112] width 93 height 27
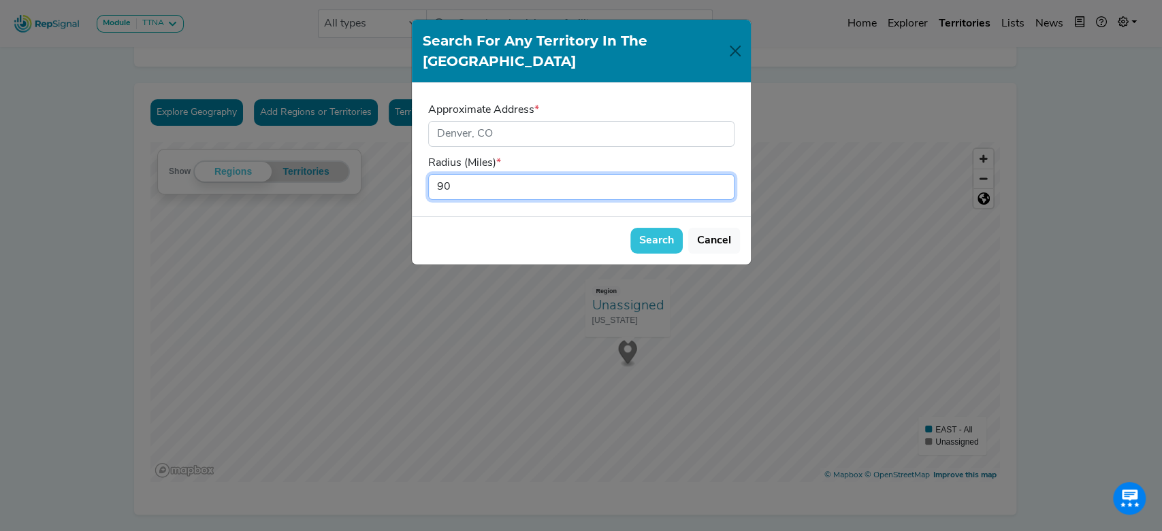
click at [541, 174] on input "90" at bounding box center [581, 187] width 306 height 26
type input "9"
type input "50"
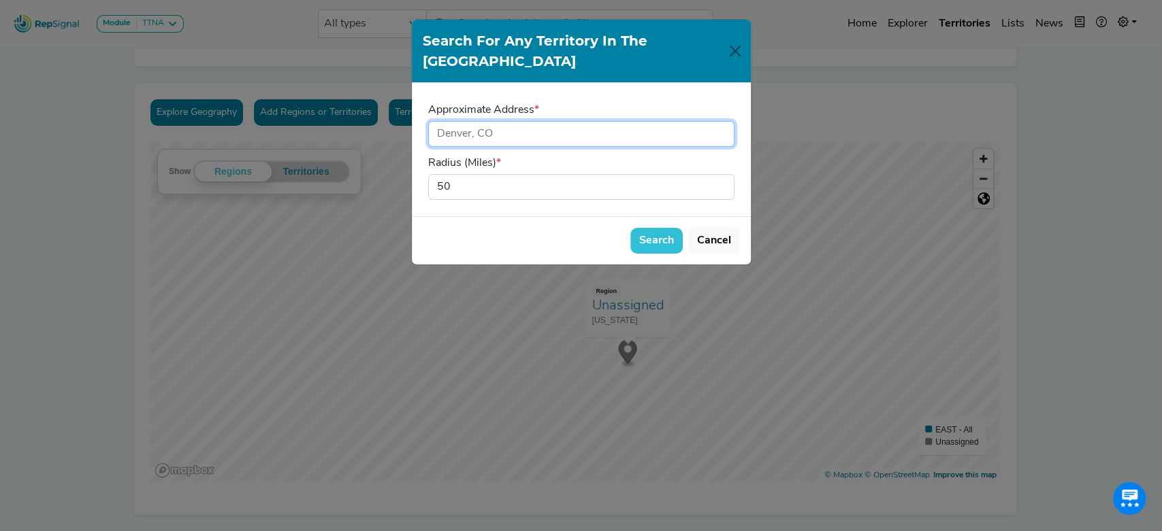
click at [540, 121] on input "input" at bounding box center [581, 134] width 306 height 26
type input "[GEOGRAPHIC_DATA], [GEOGRAPHIC_DATA]"
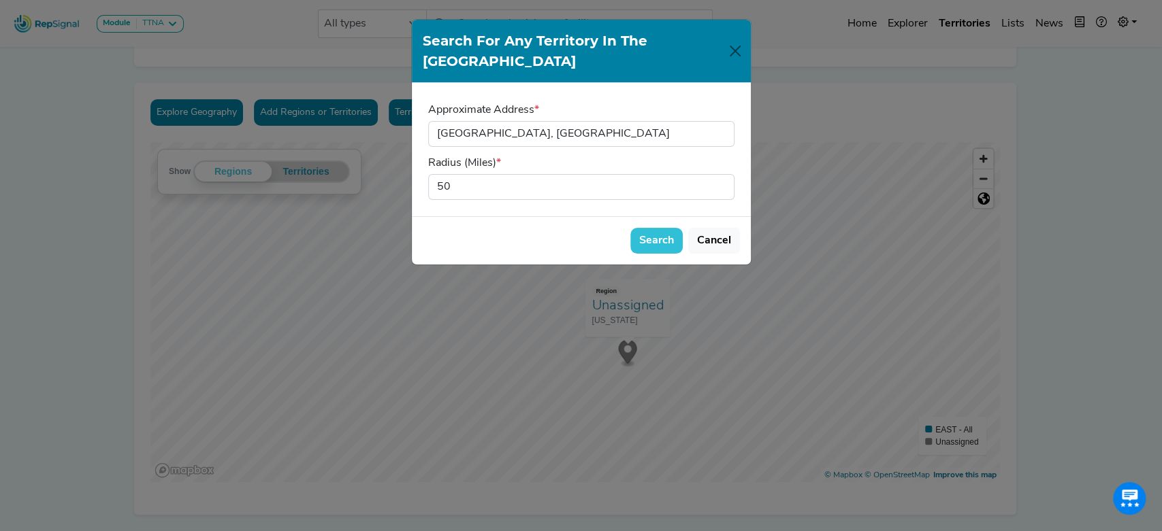
click at [652, 228] on button "Search" at bounding box center [656, 241] width 52 height 26
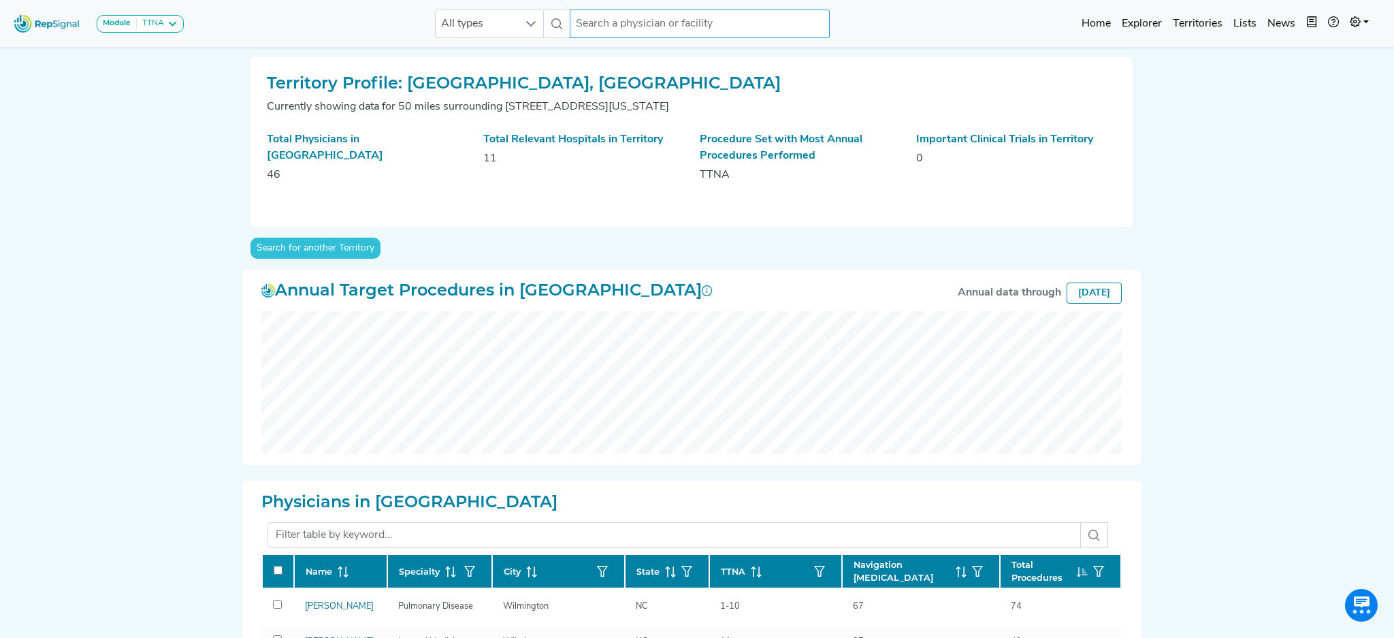
click at [634, 16] on input "text" at bounding box center [700, 24] width 260 height 29
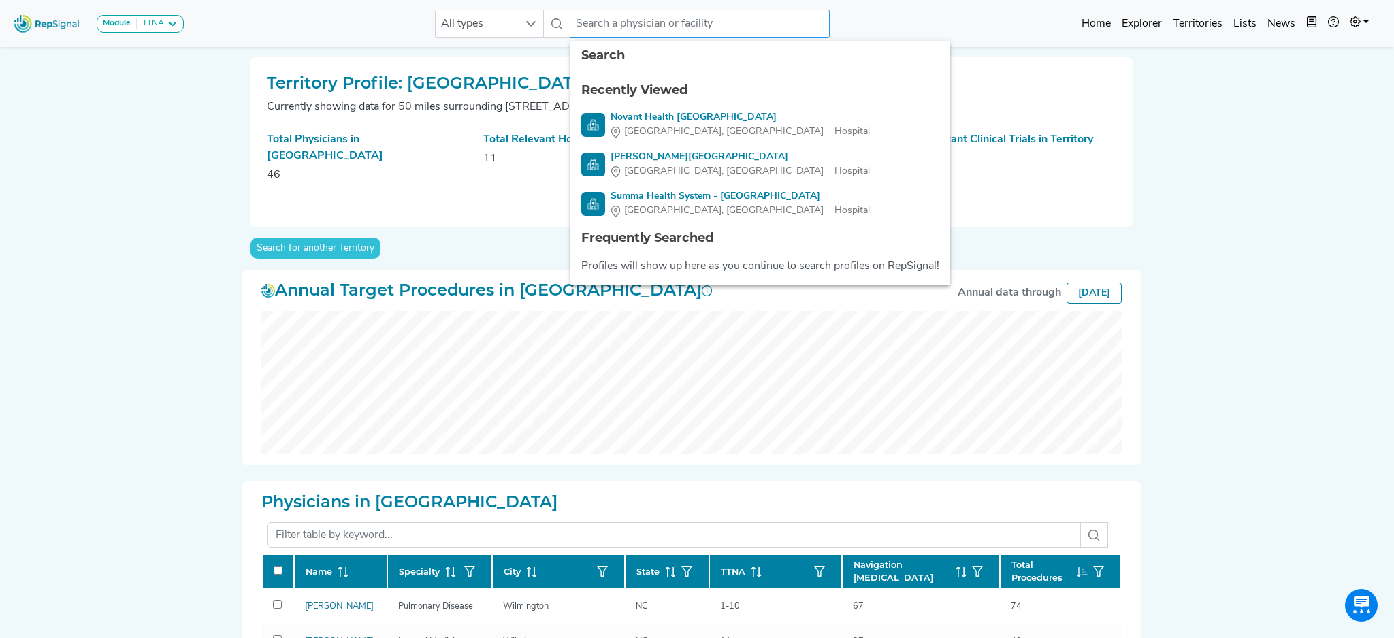
click at [634, 20] on input "text" at bounding box center [700, 24] width 260 height 29
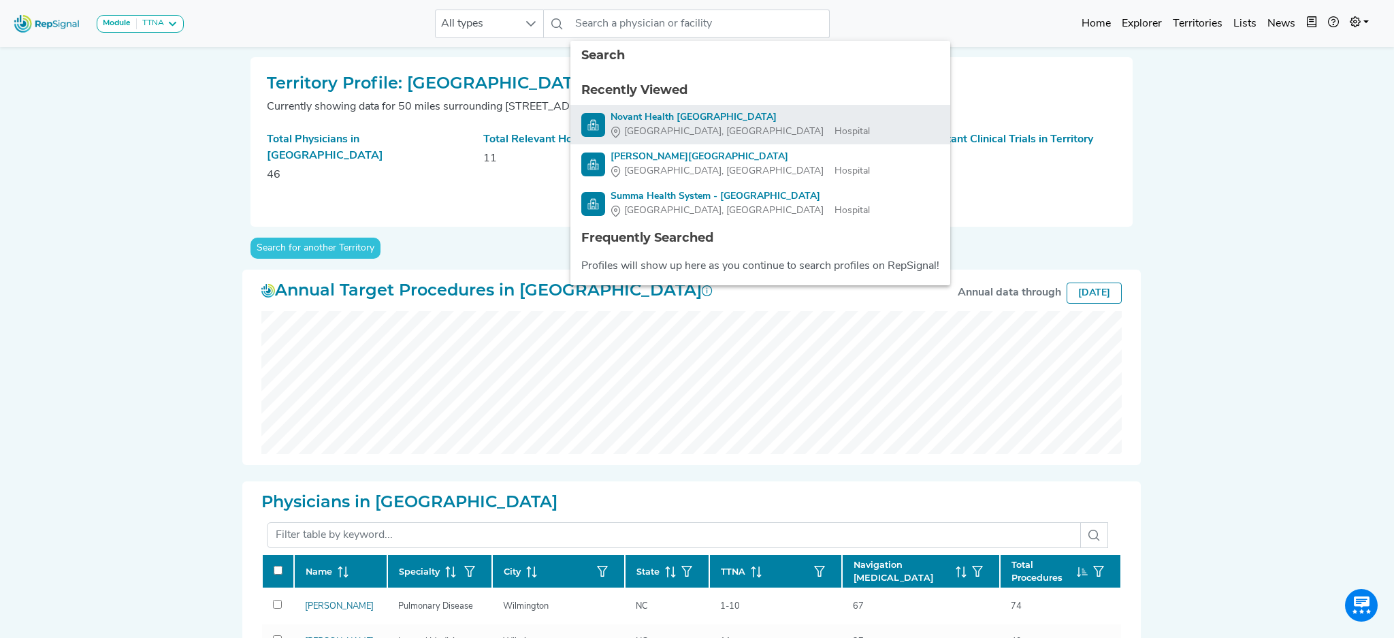
click at [671, 113] on div "Novant Health [GEOGRAPHIC_DATA]" at bounding box center [739, 117] width 259 height 14
type input "Novant Health [GEOGRAPHIC_DATA]"
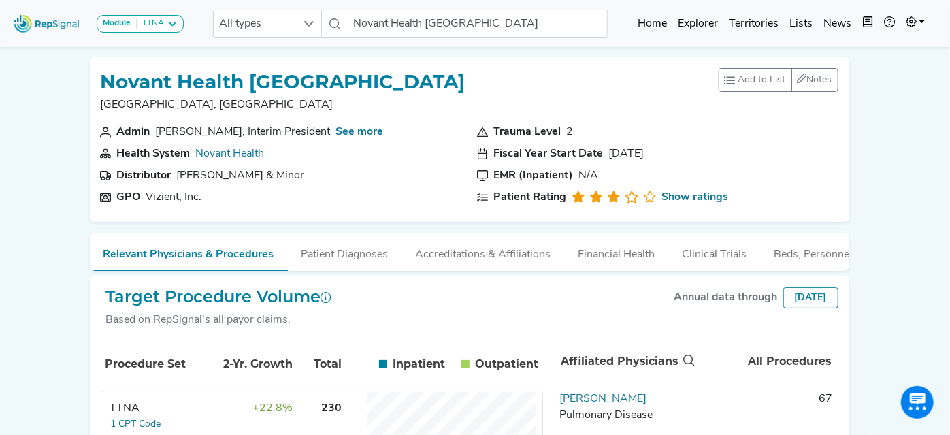
click at [929, 203] on div "Module TTNA Bronchoscopy Disposable Bronchoscope SBRT SPE TTNA Thoracic Surgery…" at bounding box center [469, 334] width 938 height 668
click at [947, 88] on body "Module TTNA Bronchoscopy Disposable Bronchoscope SBRT SPE TTNA Thoracic Surgery…" at bounding box center [475, 334] width 950 height 668
click at [904, 169] on div "Module TTNA Bronchoscopy Disposable Bronchoscope SBRT SPE TTNA Thoracic Surgery…" at bounding box center [469, 334] width 938 height 668
drag, startPoint x: 915, startPoint y: 64, endPoint x: 917, endPoint y: 52, distance: 12.4
click at [917, 52] on div "Module TTNA Bronchoscopy Disposable Bronchoscope SBRT SPE TTNA Thoracic Surgery…" at bounding box center [469, 334] width 938 height 668
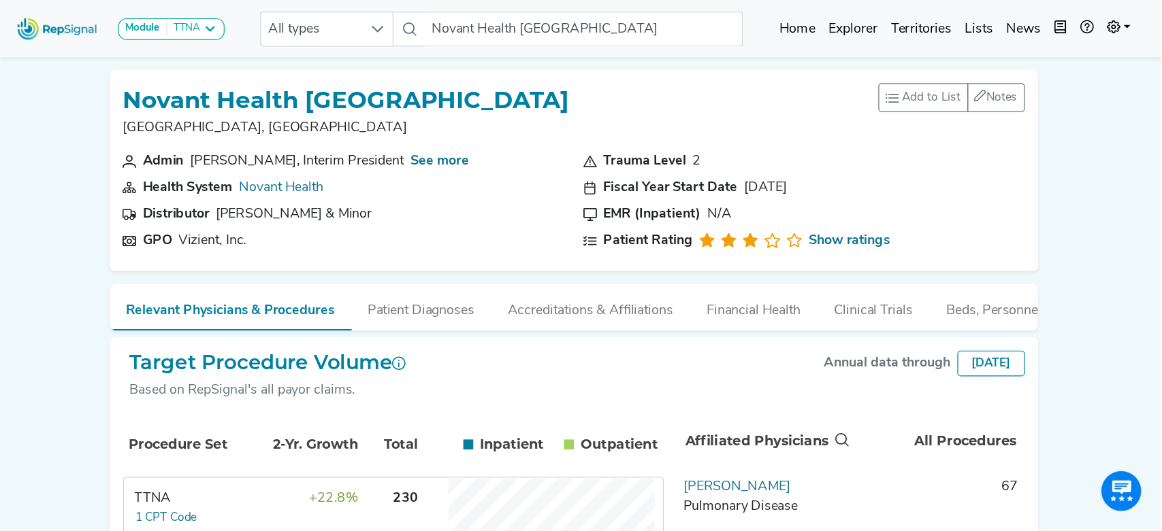
scroll to position [0, 170]
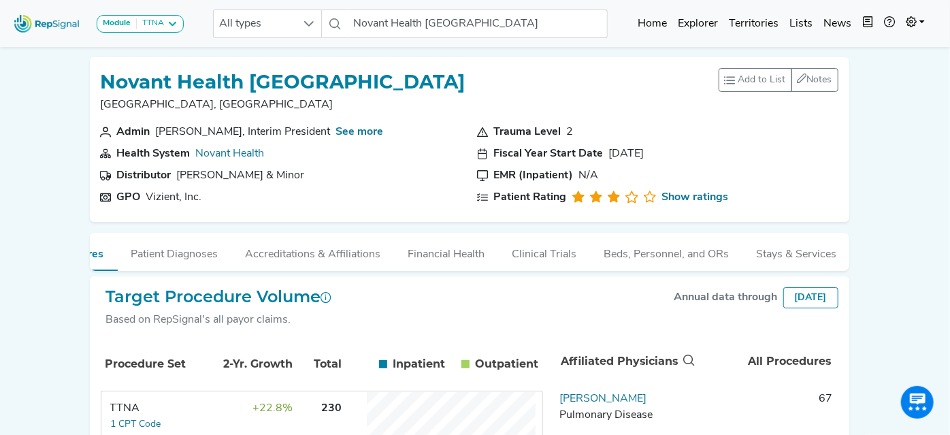
drag, startPoint x: 859, startPoint y: 236, endPoint x: 859, endPoint y: 199, distance: 37.4
click at [859, 199] on div "Module TTNA Bronchoscopy Disposable Bronchoscope SBRT SPE TTNA Thoracic Surgery…" at bounding box center [469, 334] width 938 height 668
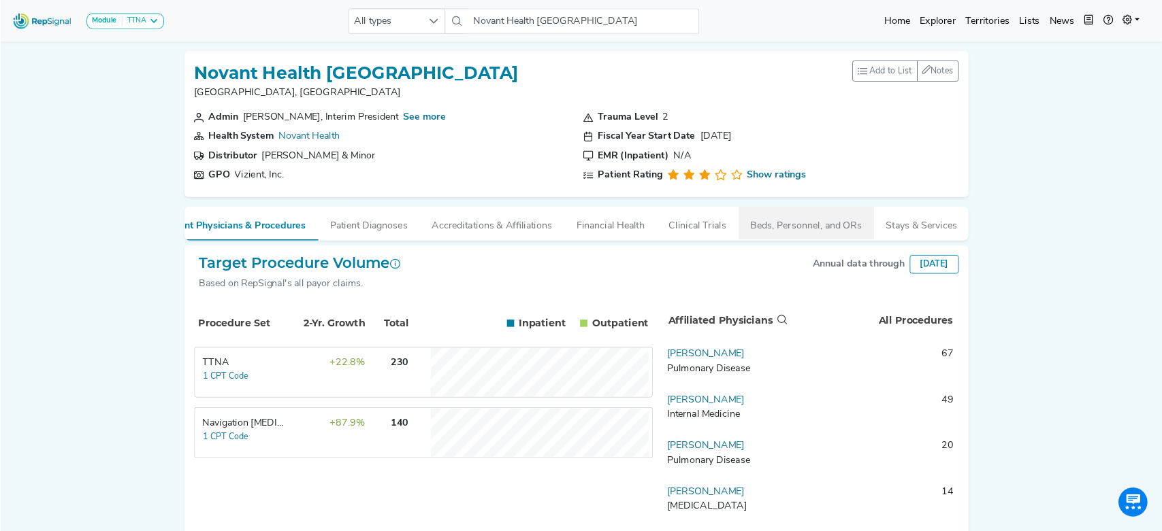
scroll to position [0, 48]
click at [1149, 364] on div "Module TTNA Bronchoscopy Disposable Bronchoscope SBRT SPE TTNA Thoracic Surgery…" at bounding box center [647, 334] width 1295 height 668
drag, startPoint x: 1300, startPoint y: 303, endPoint x: 1296, endPoint y: 253, distance: 50.5
click at [1149, 253] on body "Module TTNA Bronchoscopy Disposable Bronchoscope SBRT SPE TTNA Thoracic Surgery…" at bounding box center [653, 334] width 1307 height 668
click at [1149, 220] on div "Module TTNA Bronchoscopy Disposable Bronchoscope SBRT SPE TTNA Thoracic Surgery…" at bounding box center [647, 334] width 1295 height 668
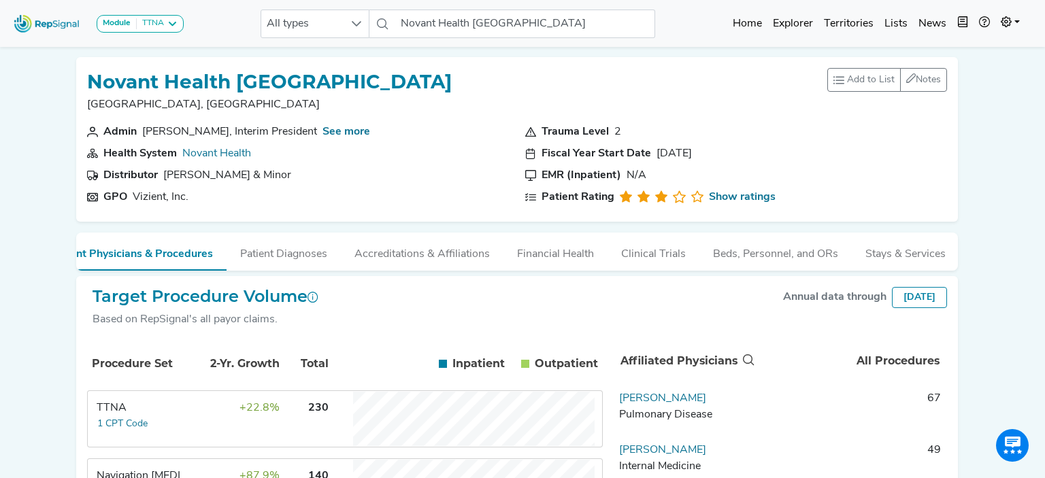
click at [673, 316] on div "Target Procedure Volume Based on RepSignal's all payor claims. Annual data thro…" at bounding box center [517, 313] width 860 height 52
click at [575, 350] on th "Inpatient In Outpatient Out" at bounding box center [477, 364] width 246 height 46
click at [376, 372] on div "Inpatient In Outpatient Out" at bounding box center [477, 364] width 242 height 16
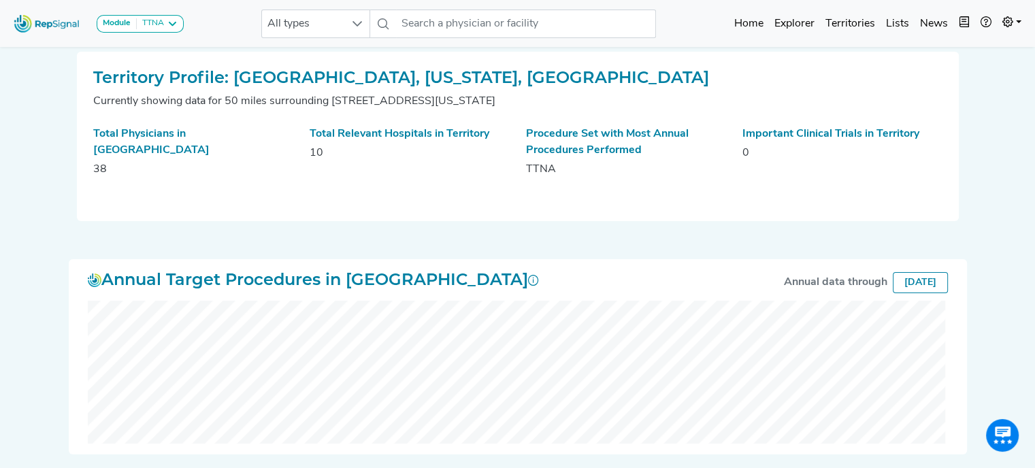
scroll to position [10, 0]
